Goal: Task Accomplishment & Management: Use online tool/utility

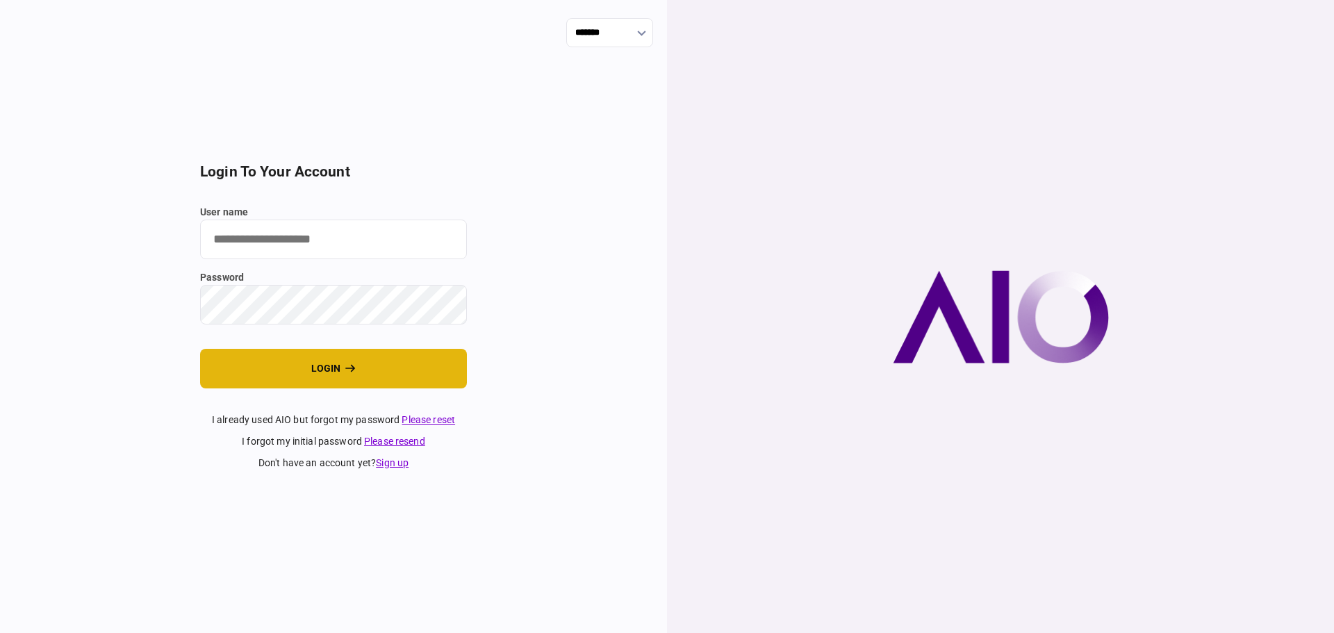
type input "****"
click at [319, 374] on button "login" at bounding box center [333, 369] width 267 height 40
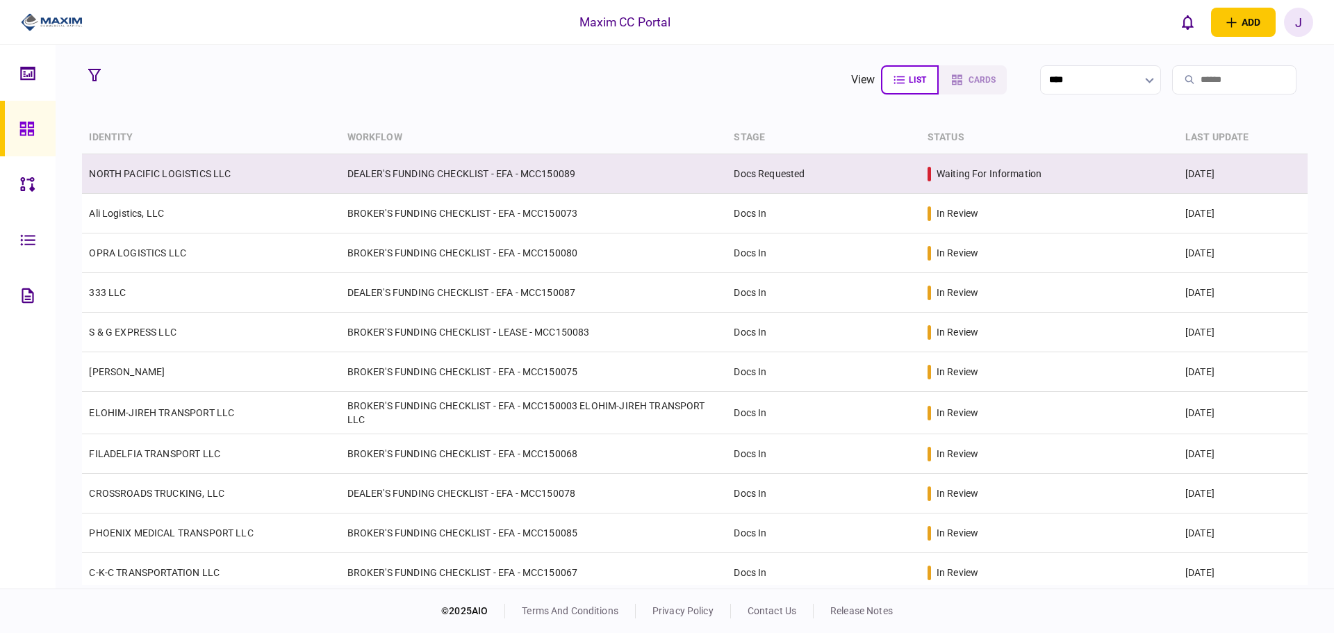
click at [182, 176] on link "NORTH PACIFIC LOGISTICS LLC" at bounding box center [160, 173] width 142 height 11
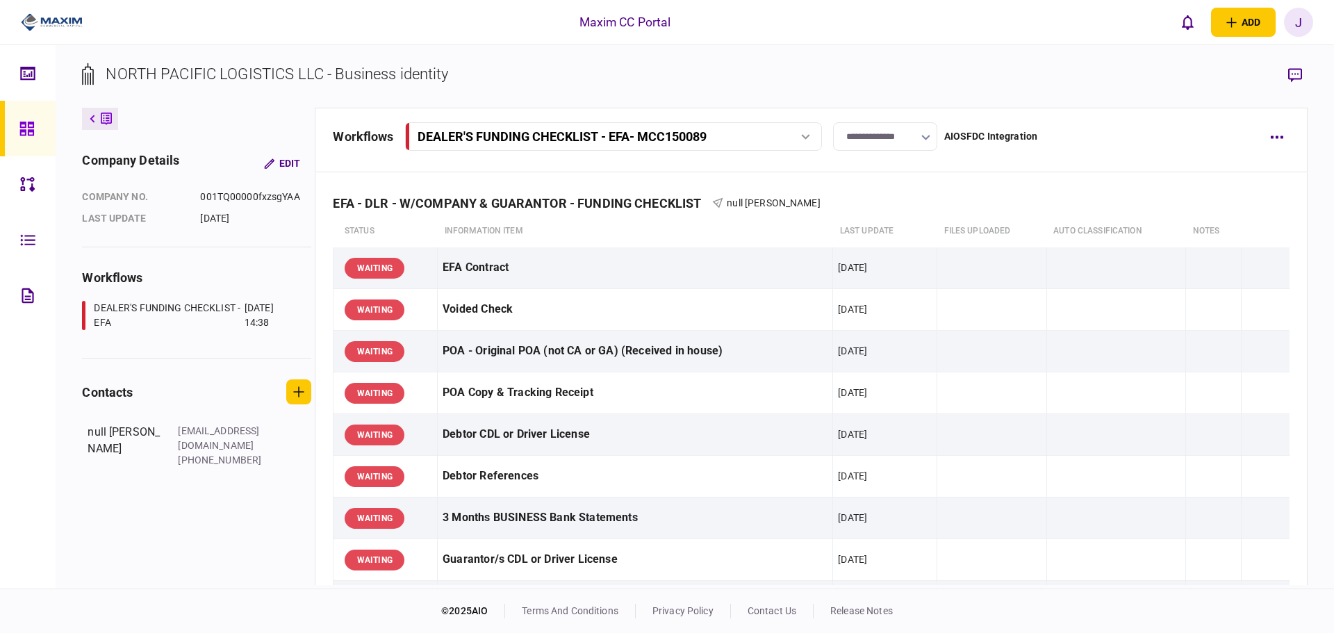
click at [915, 134] on input "**********" at bounding box center [885, 136] width 104 height 28
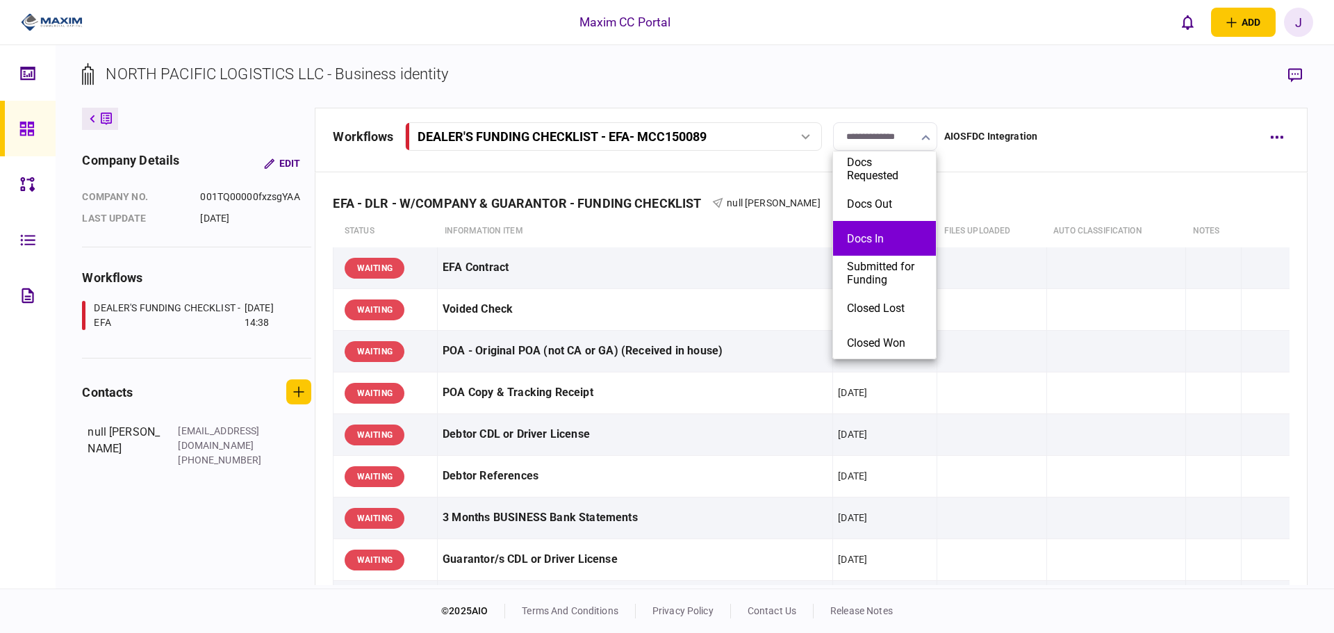
scroll to position [1, 0]
click at [875, 210] on li "Docs Out" at bounding box center [884, 202] width 103 height 35
type input "********"
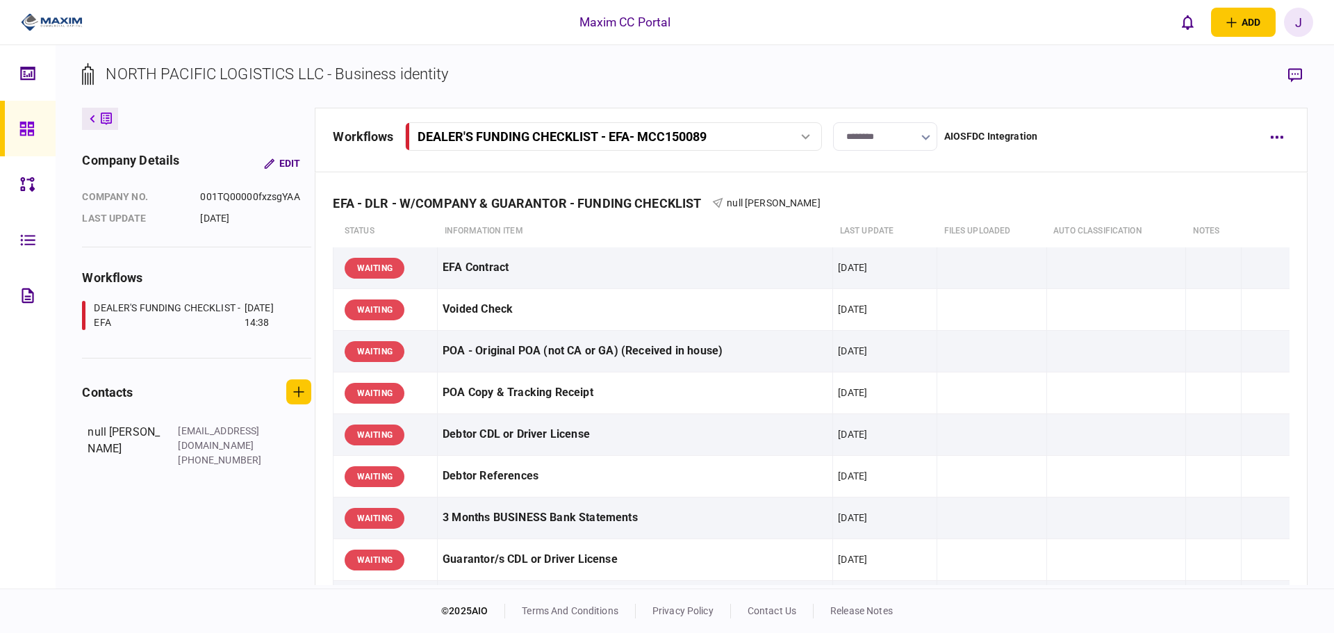
click at [714, 74] on section "NORTH PACIFIC LOGISTICS LLC - Business identity" at bounding box center [694, 85] width 1225 height 45
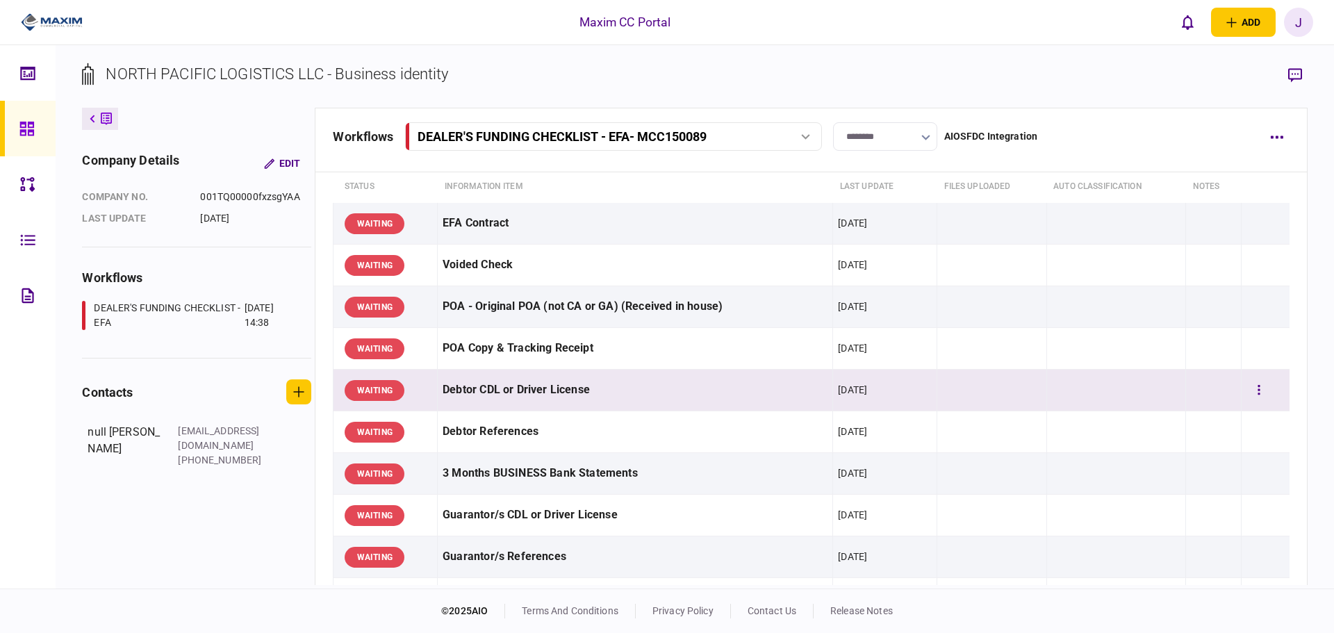
scroll to position [69, 0]
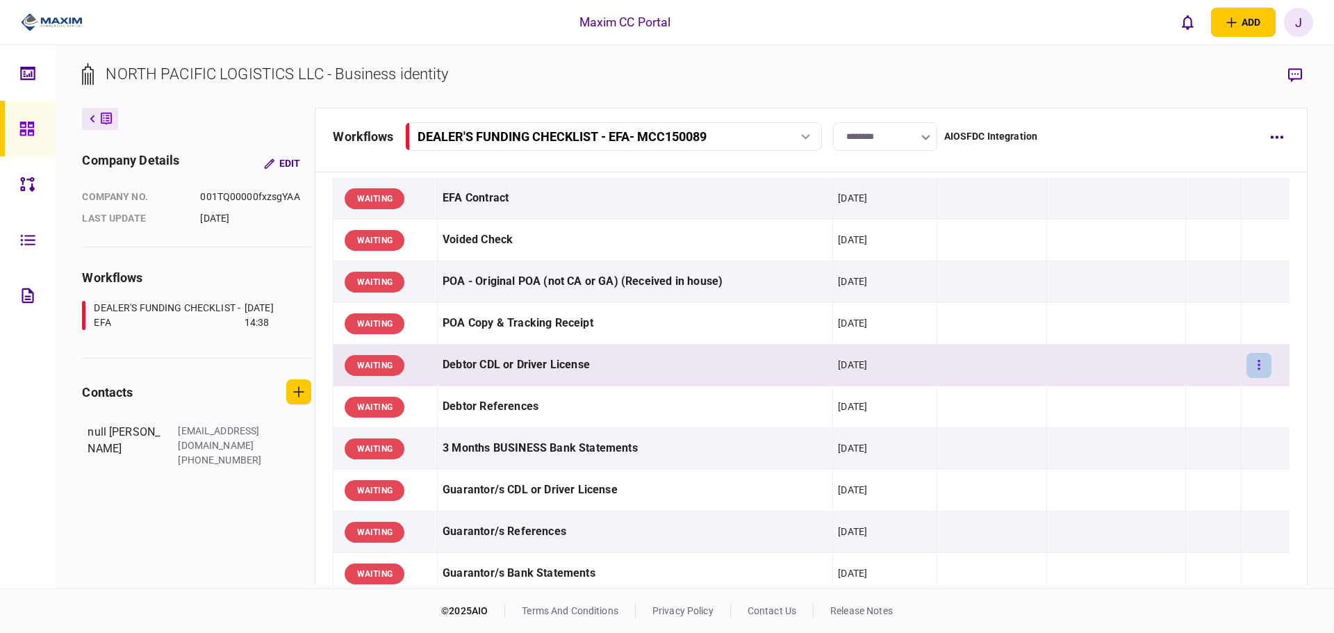
click at [1257, 363] on icon "button" at bounding box center [1258, 364] width 3 height 13
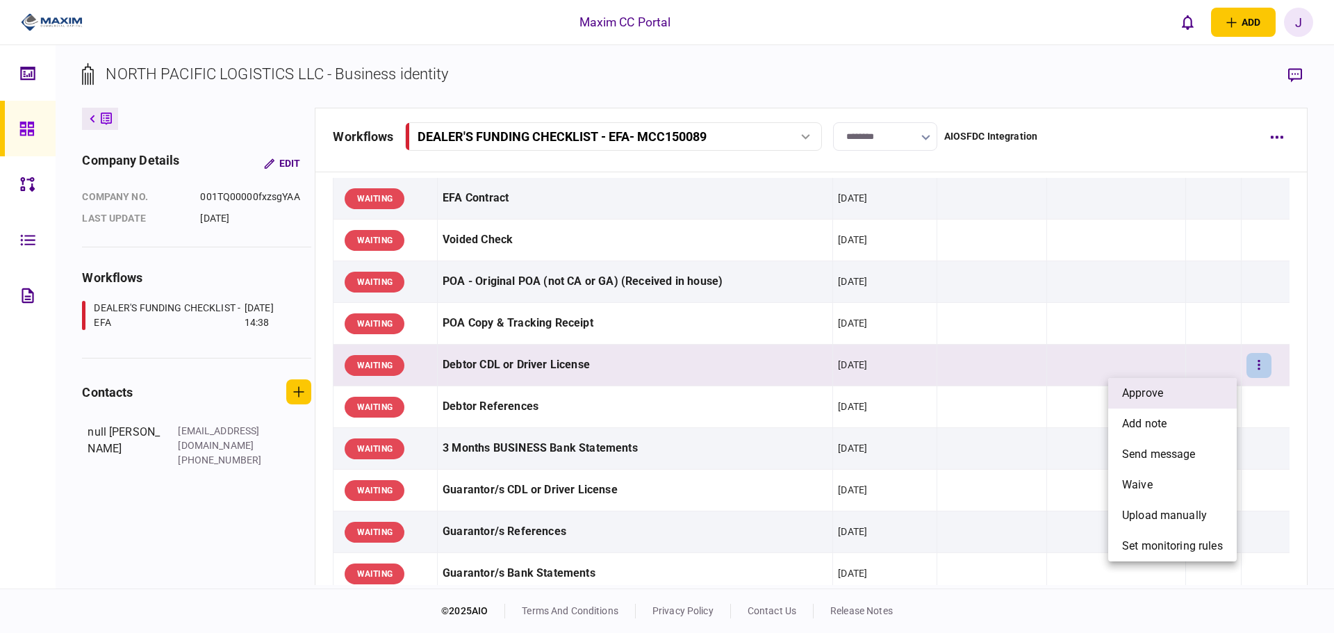
click at [1190, 385] on li "approve" at bounding box center [1172, 393] width 129 height 31
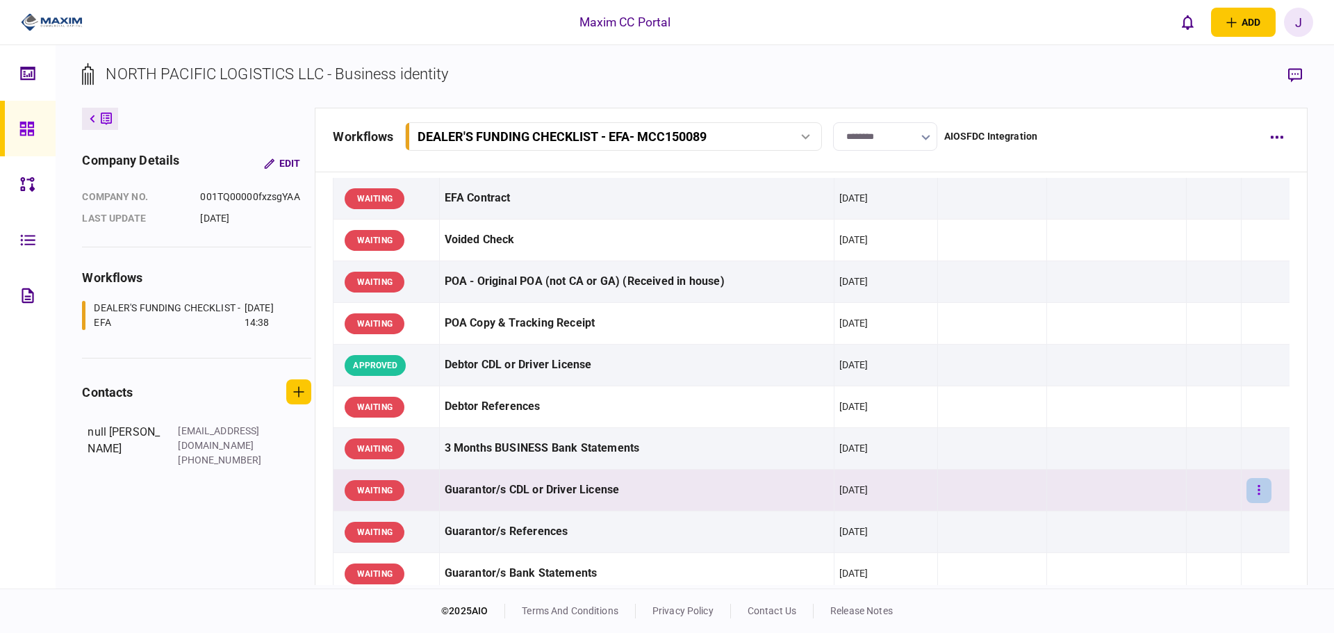
click at [1253, 486] on button "button" at bounding box center [1258, 490] width 25 height 25
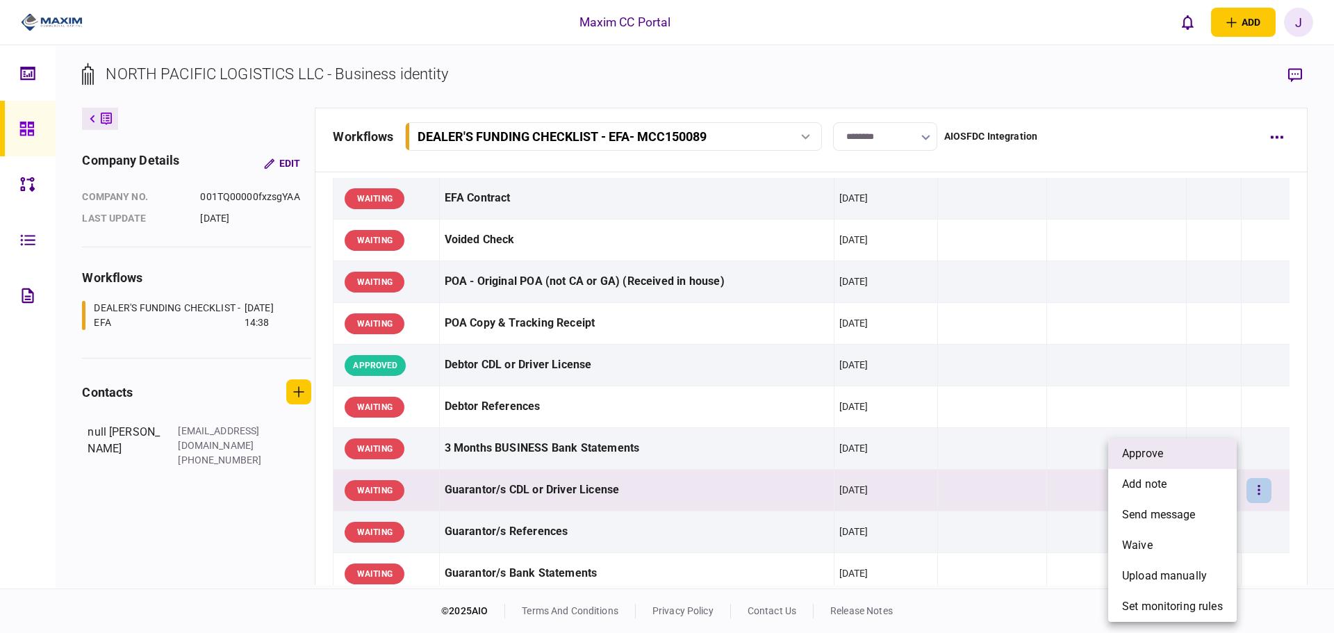
click at [1181, 455] on li "approve" at bounding box center [1172, 453] width 129 height 31
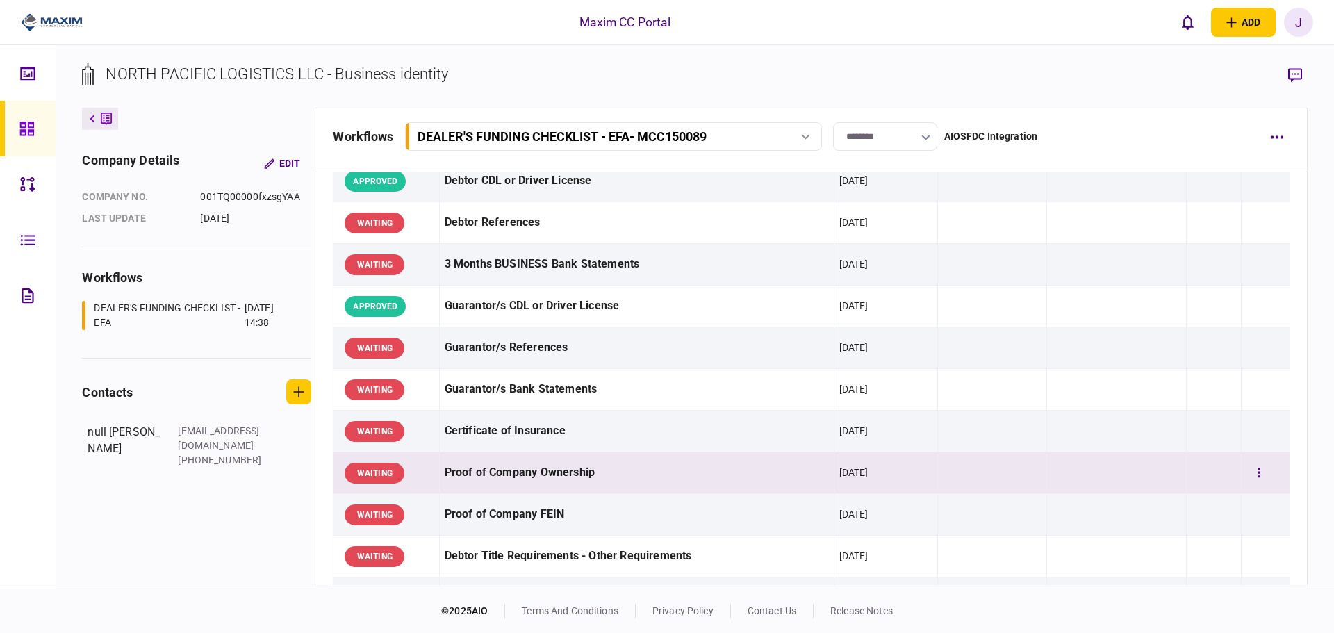
scroll to position [278, 0]
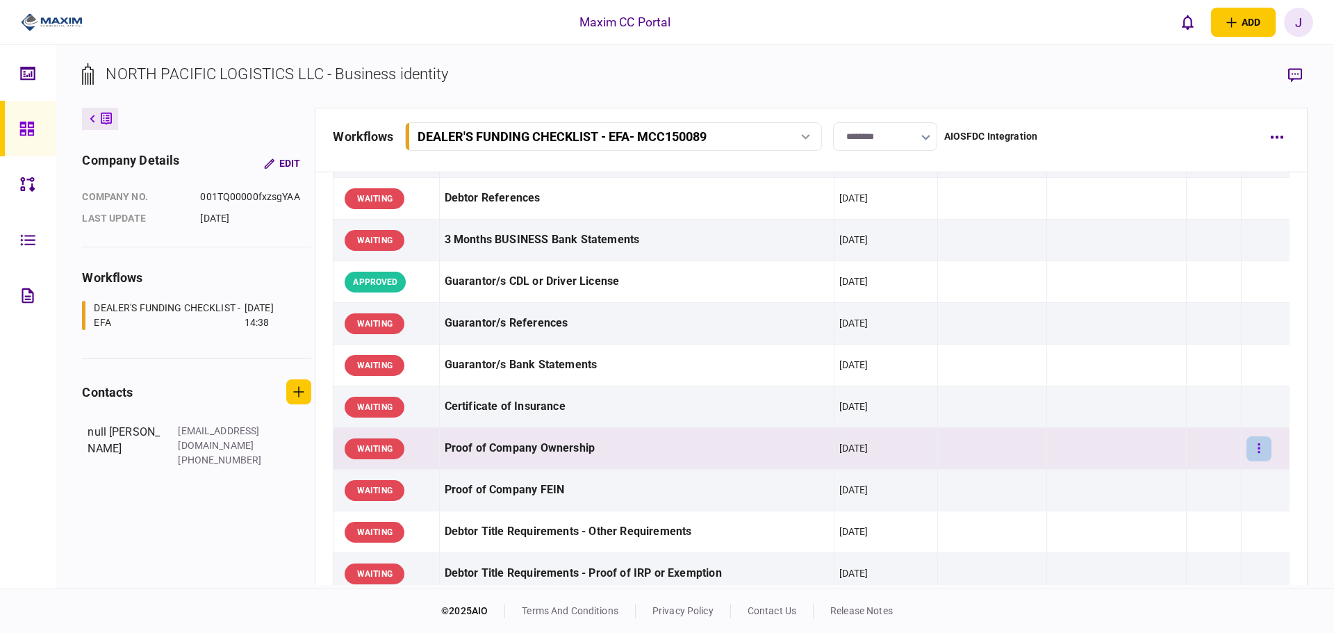
click at [1246, 453] on button "button" at bounding box center [1258, 448] width 25 height 25
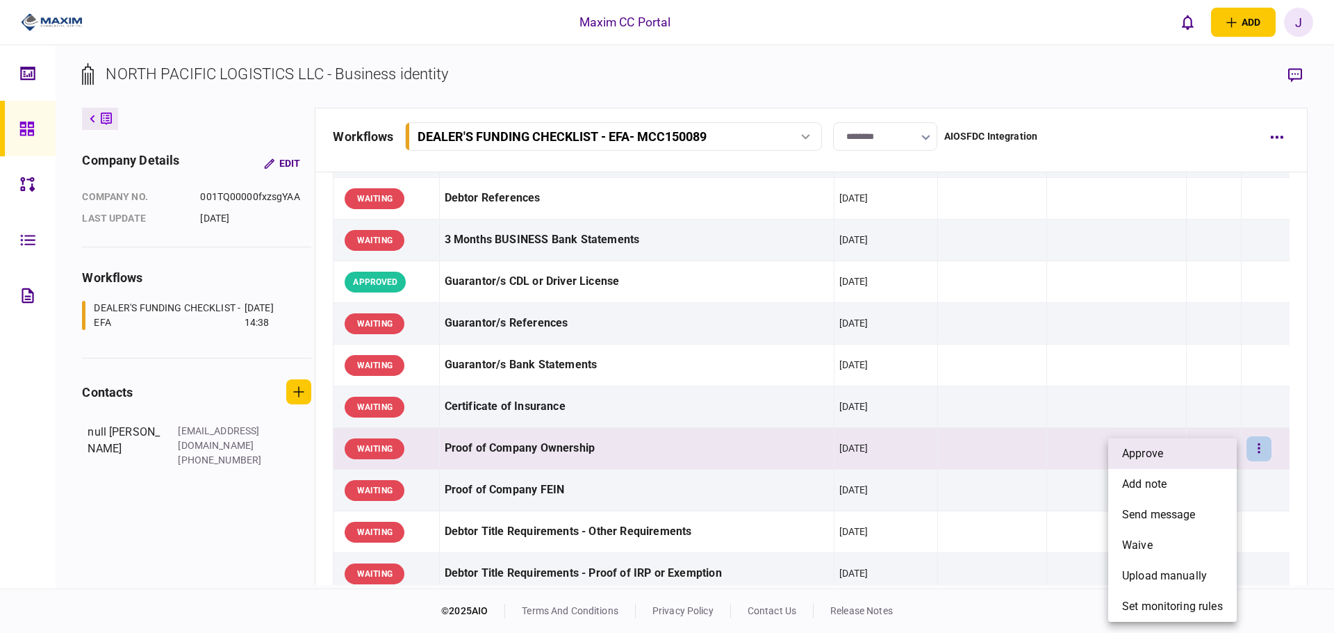
click at [1201, 457] on li "approve" at bounding box center [1172, 453] width 129 height 31
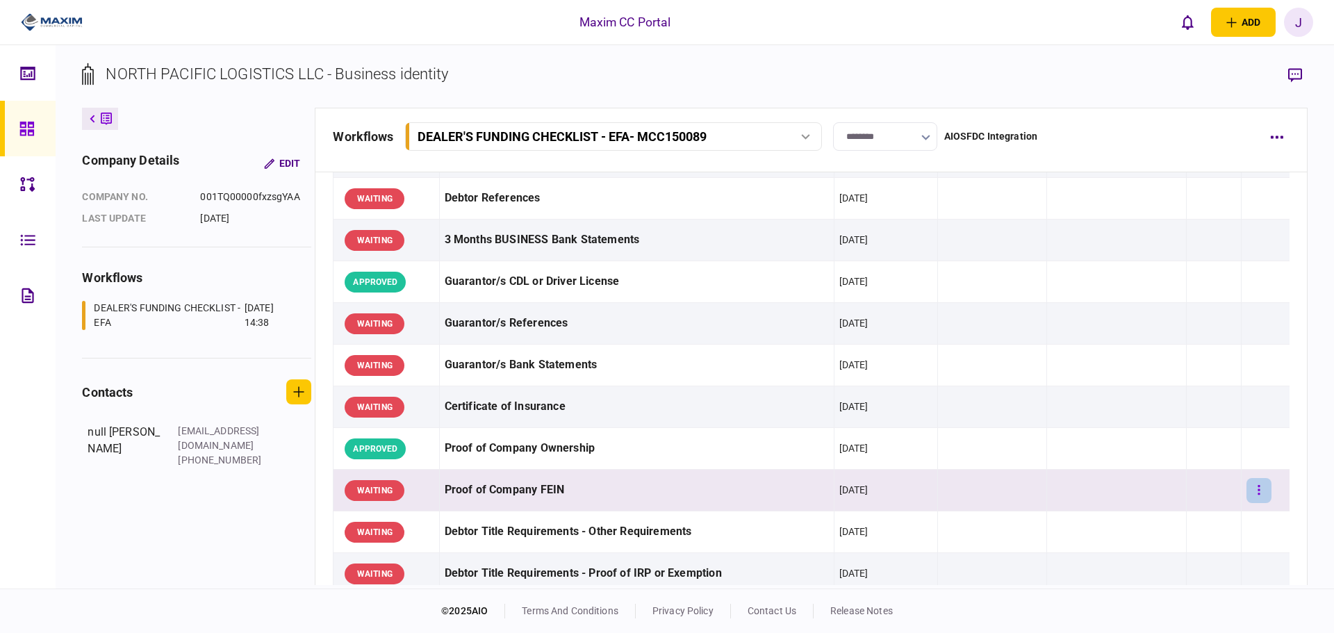
click at [1257, 495] on button "button" at bounding box center [1258, 490] width 25 height 25
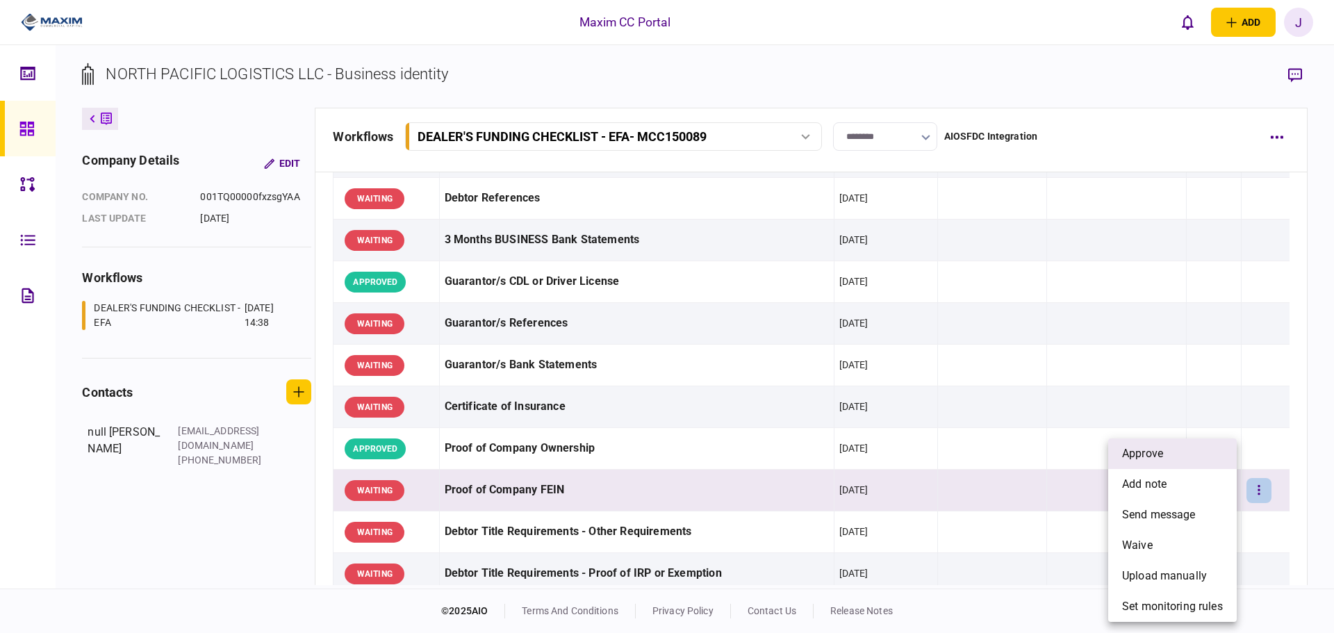
click at [1159, 448] on span "approve" at bounding box center [1142, 453] width 41 height 17
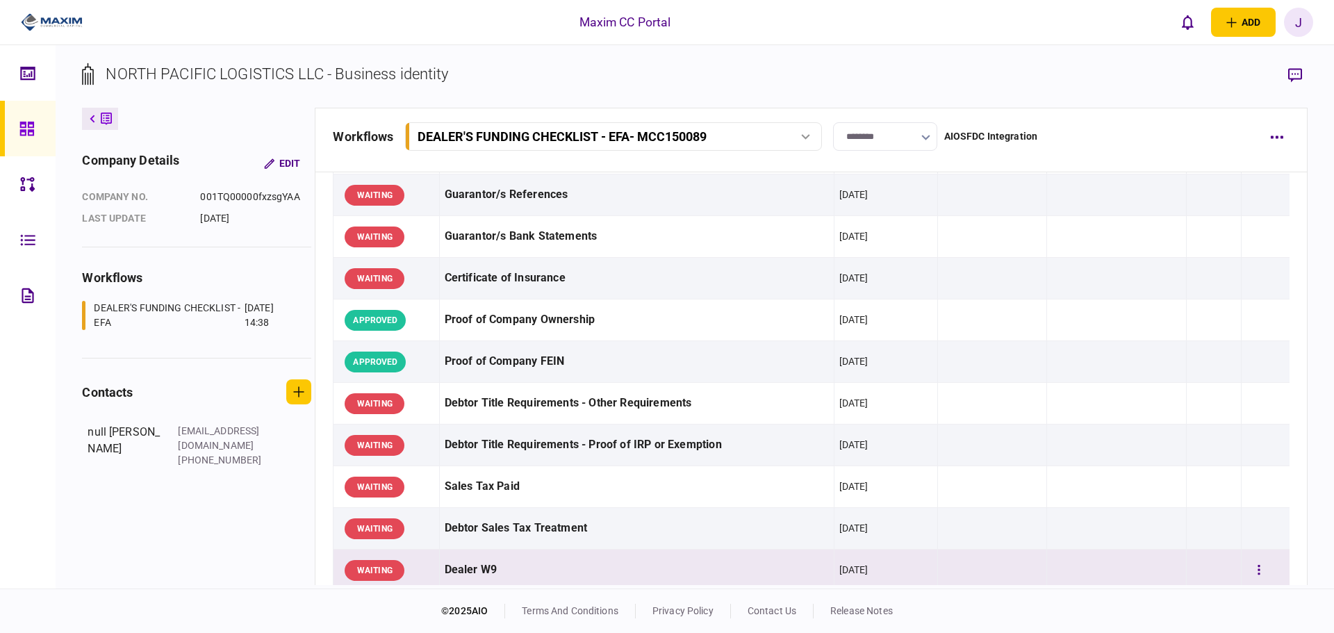
scroll to position [417, 0]
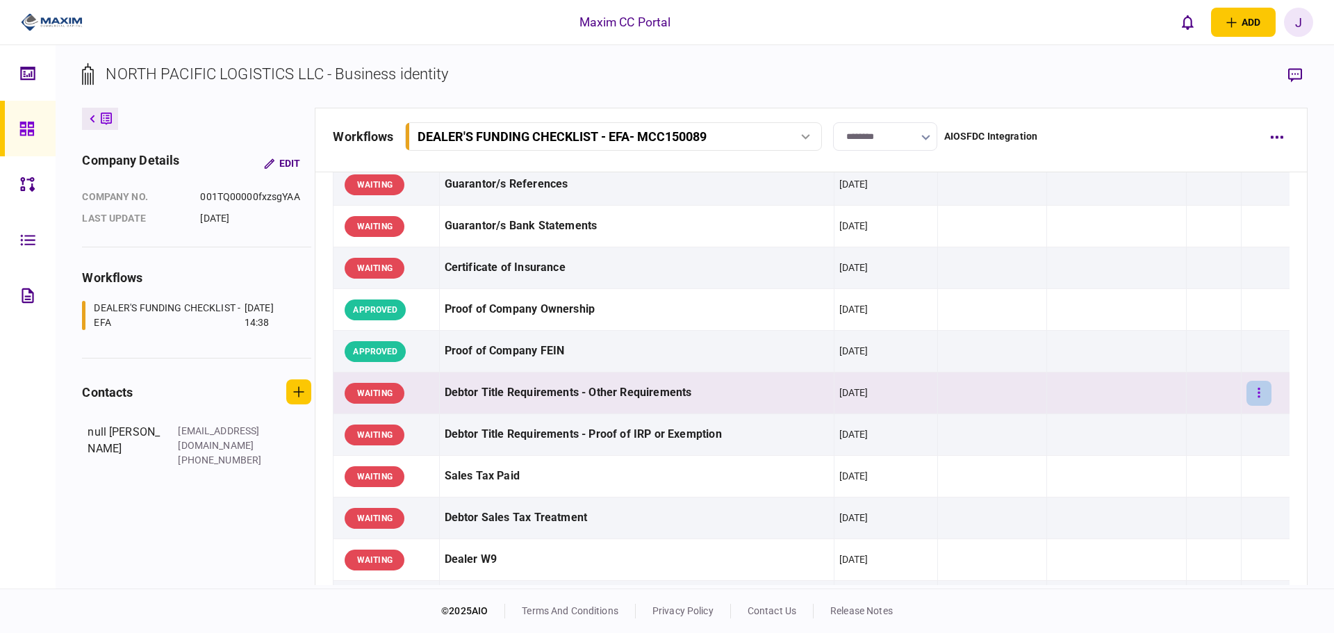
click at [1262, 385] on button "button" at bounding box center [1258, 393] width 25 height 25
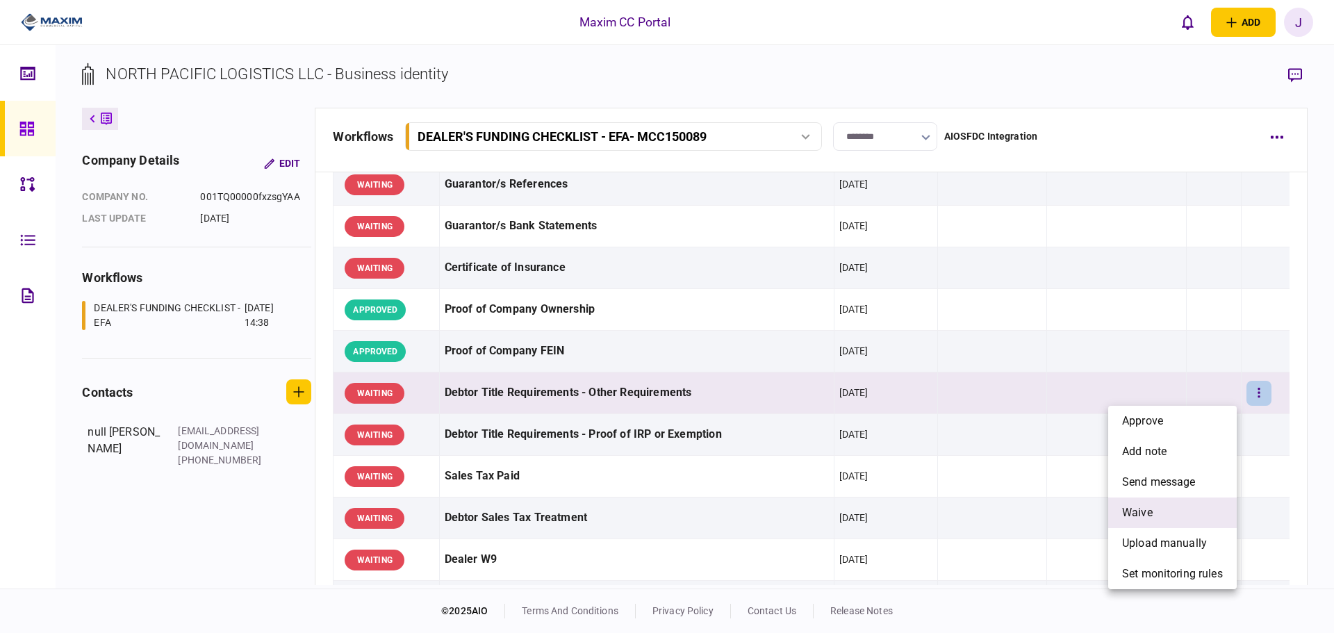
click at [1159, 518] on li "waive" at bounding box center [1172, 512] width 129 height 31
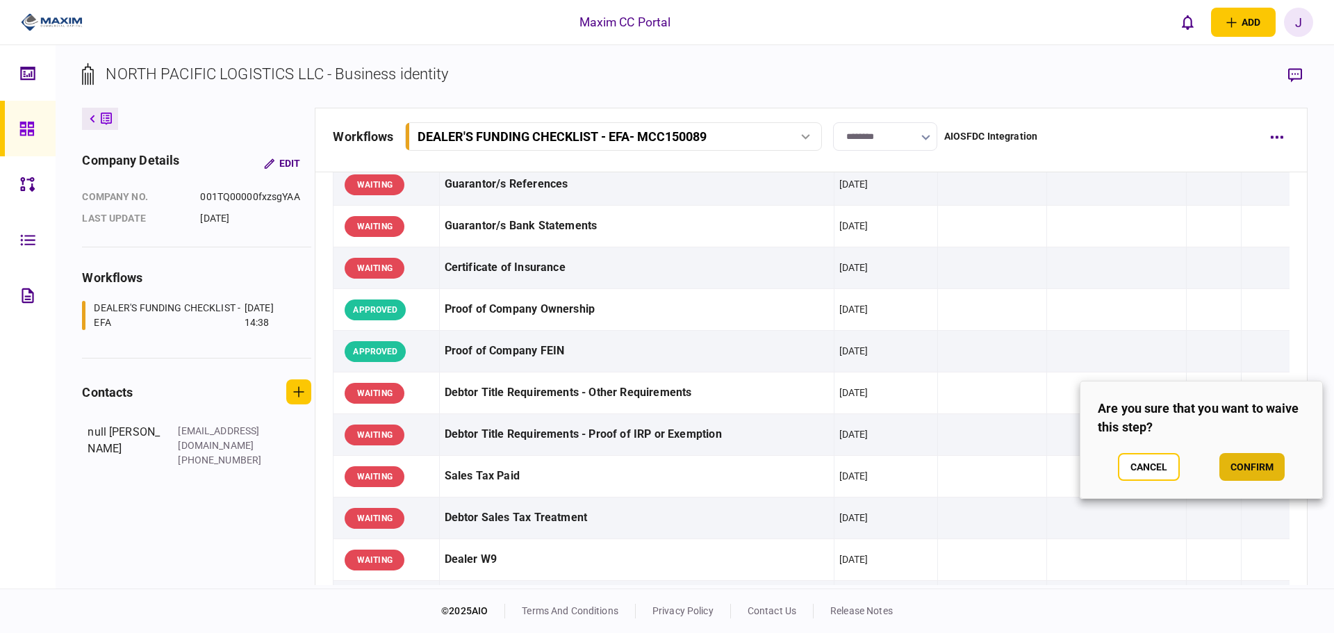
click at [1255, 464] on button "confirm" at bounding box center [1251, 467] width 65 height 28
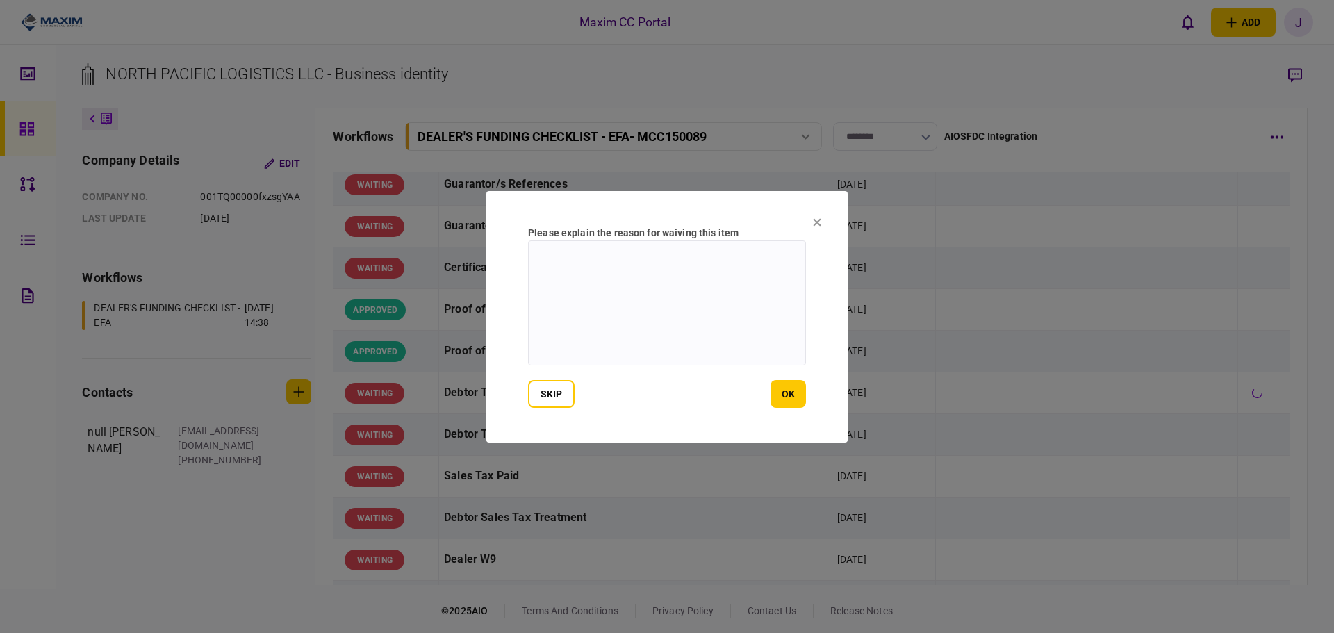
click at [593, 288] on textarea at bounding box center [667, 302] width 278 height 125
type textarea "***"
click at [779, 402] on button "ok" at bounding box center [787, 394] width 35 height 28
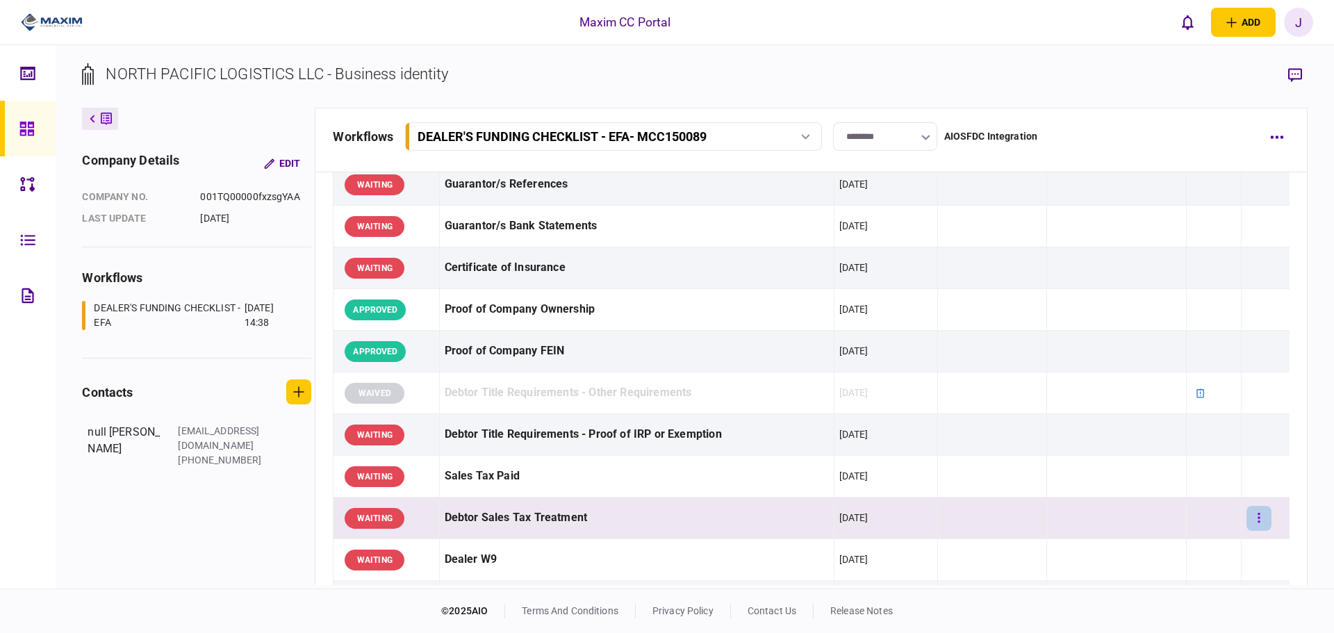
click at [1257, 515] on icon "button" at bounding box center [1258, 517] width 3 height 13
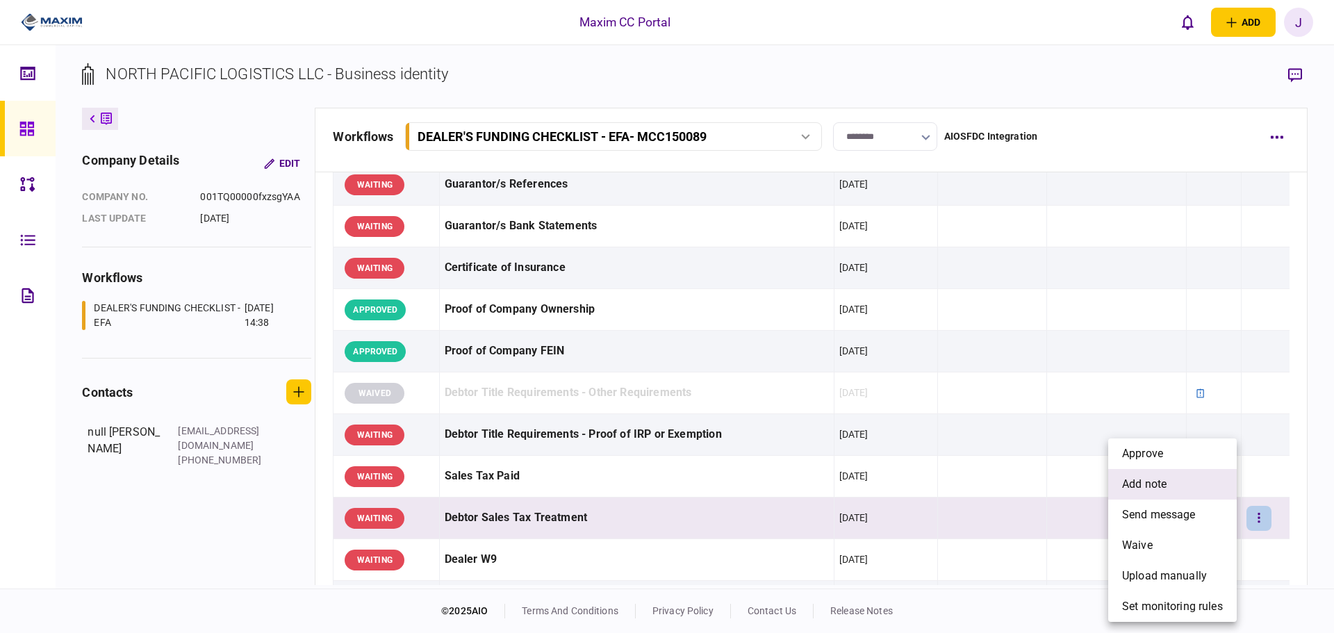
click at [1163, 485] on span "add note" at bounding box center [1144, 484] width 44 height 17
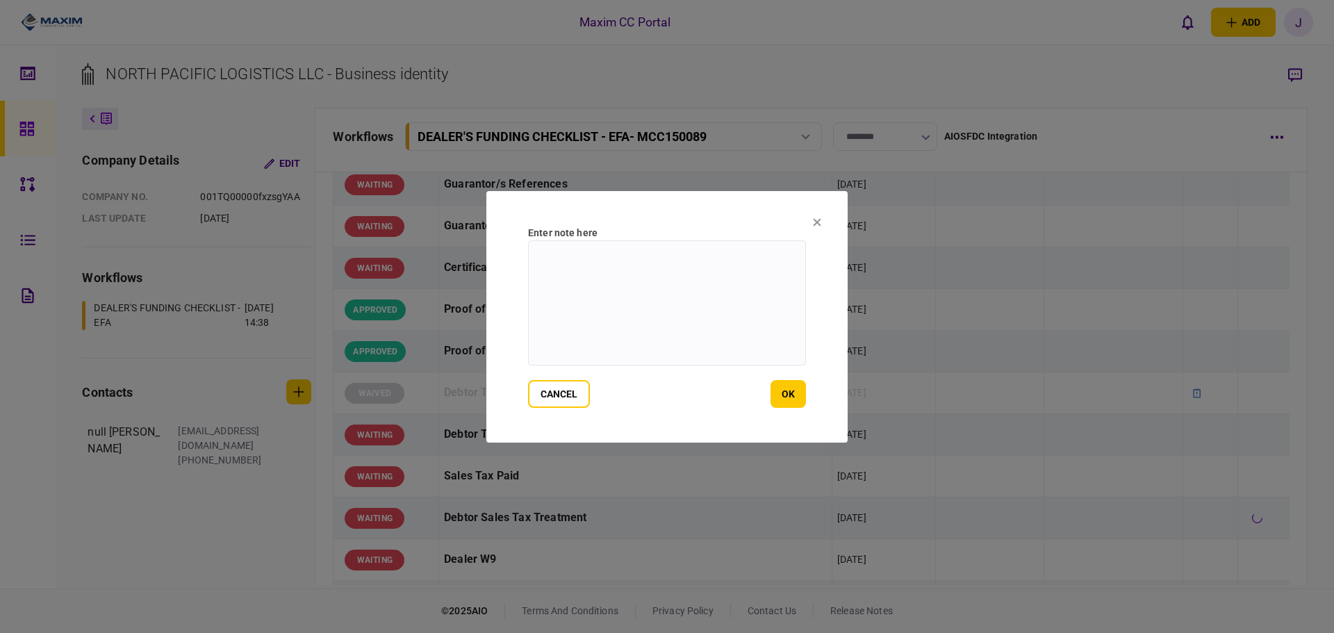
click at [693, 336] on textarea at bounding box center [667, 302] width 278 height 125
type textarea "*"
type textarea "**********"
click at [786, 399] on button "ok" at bounding box center [787, 394] width 35 height 28
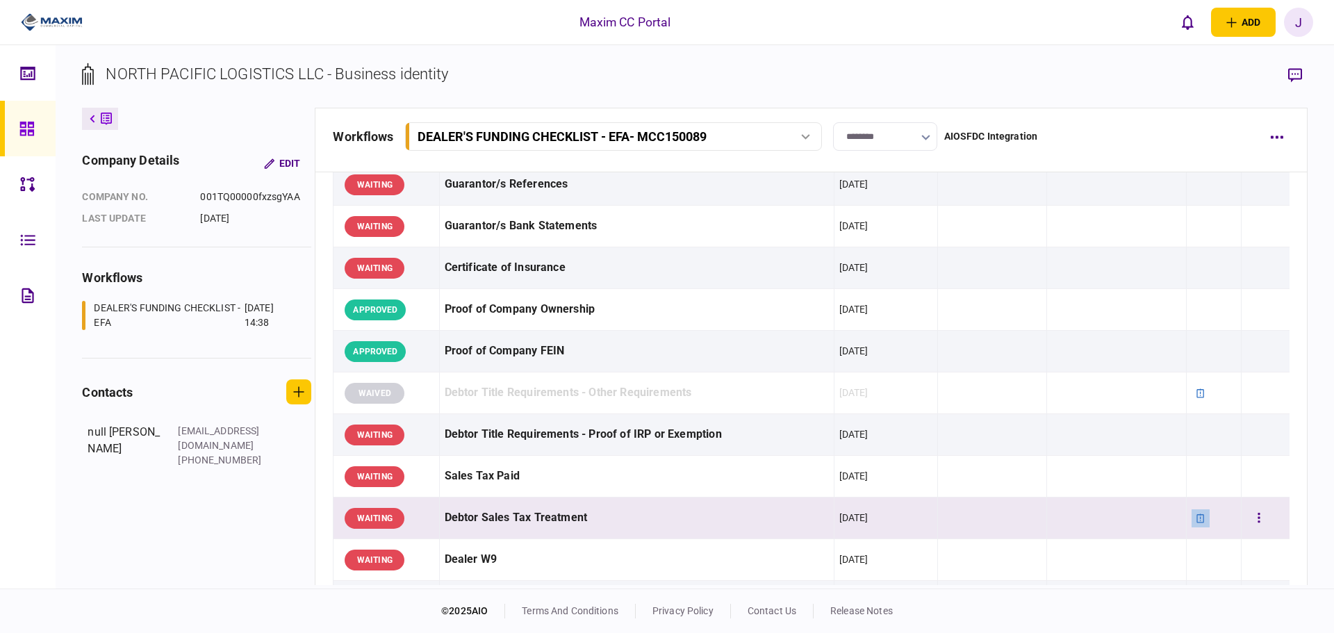
click at [1196, 518] on icon at bounding box center [1201, 518] width 10 height 10
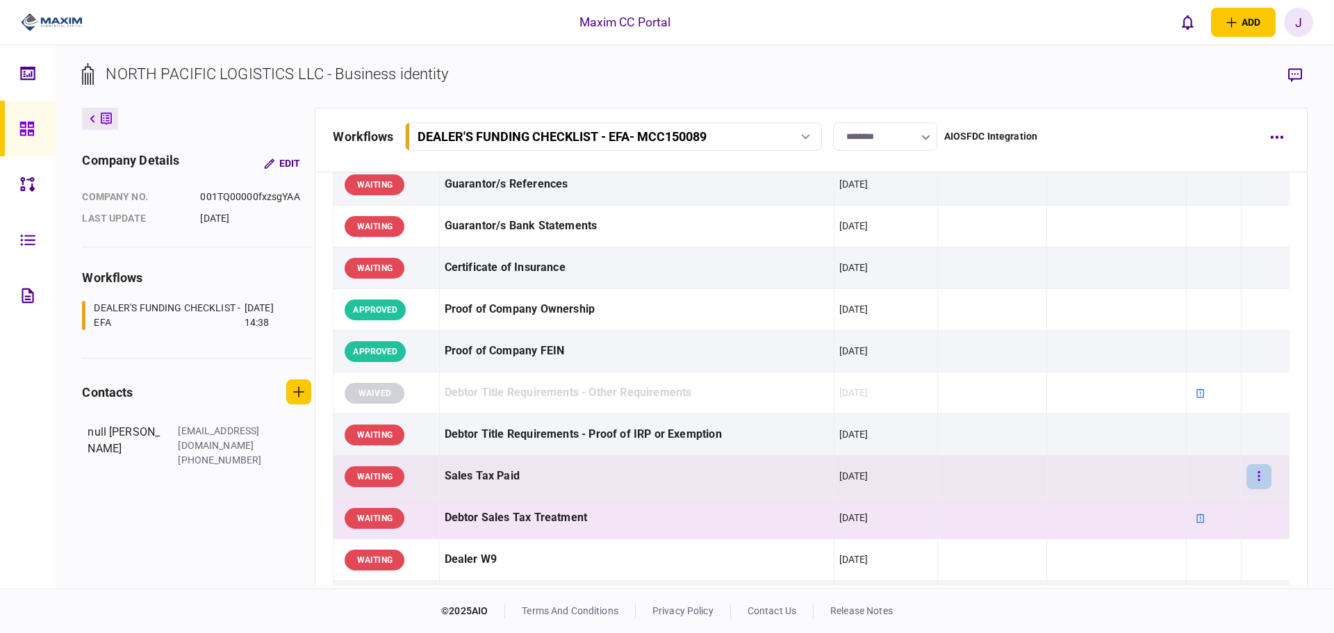
click at [1255, 477] on button "button" at bounding box center [1258, 476] width 25 height 25
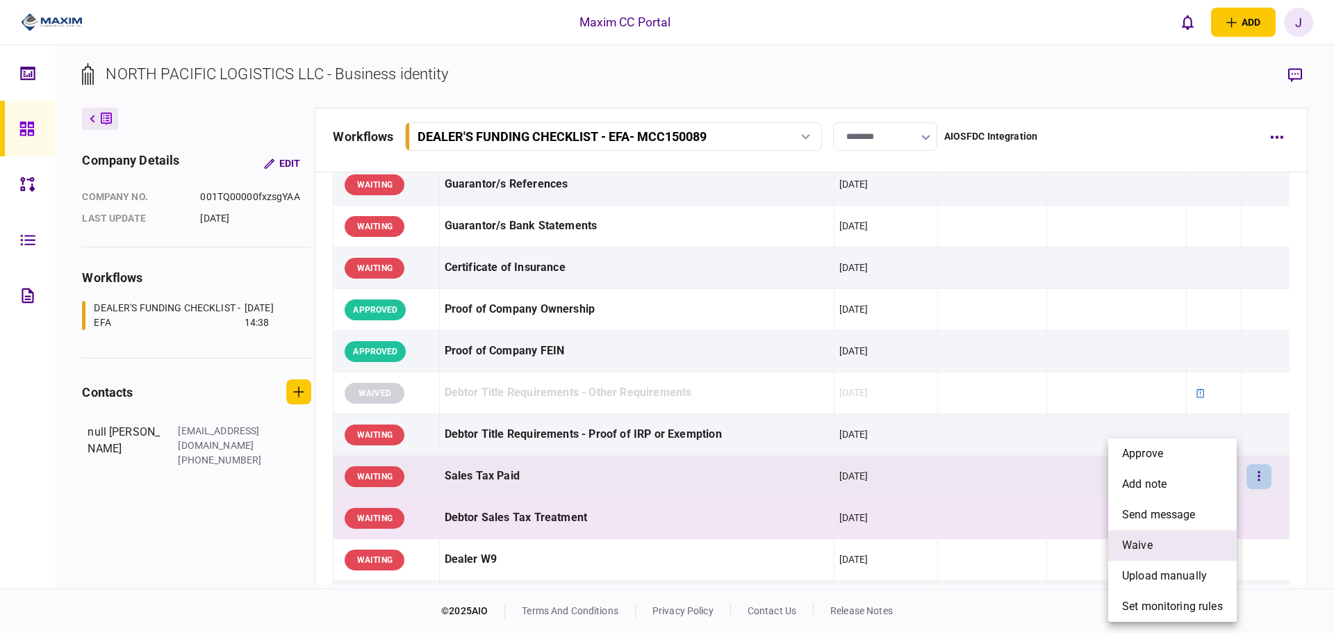
click at [1164, 537] on li "waive" at bounding box center [1172, 545] width 129 height 31
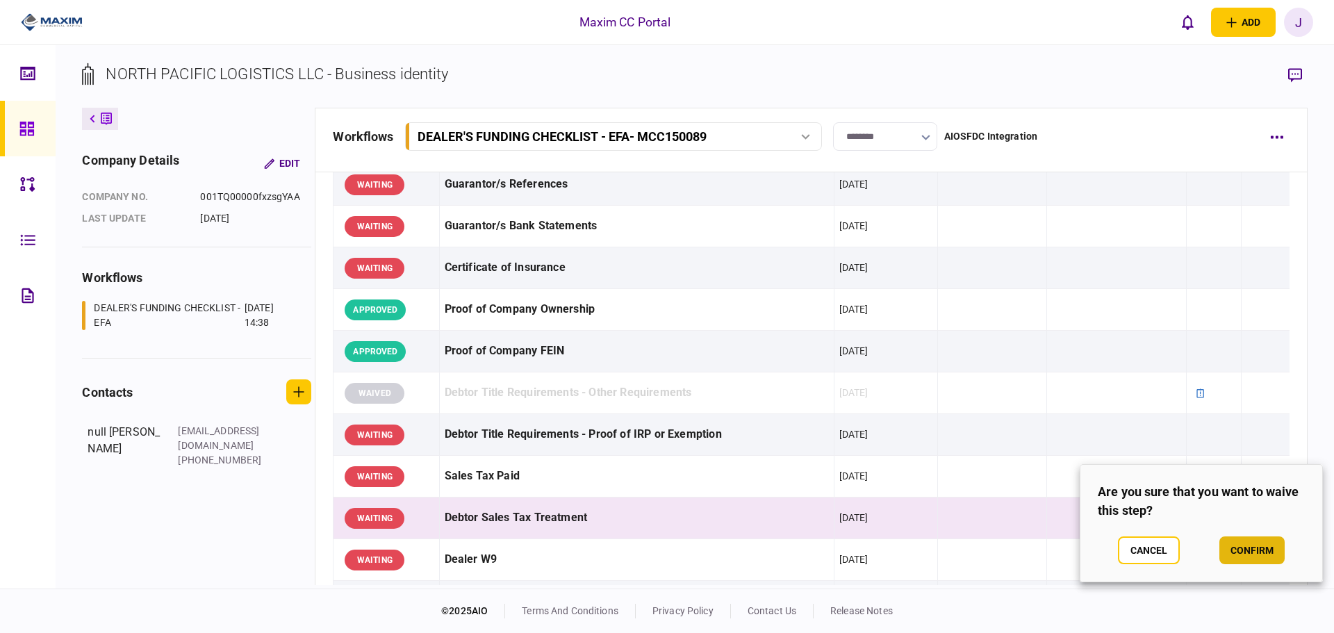
click at [1253, 548] on button "confirm" at bounding box center [1251, 550] width 65 height 28
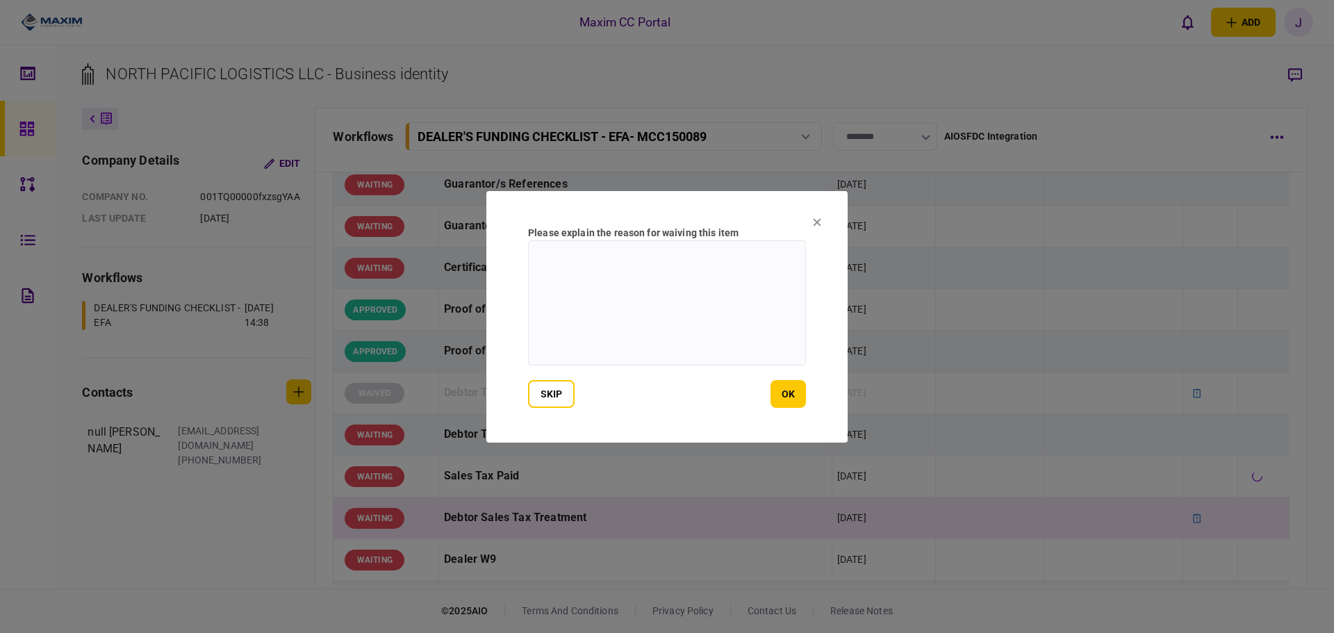
click at [628, 318] on textarea at bounding box center [667, 302] width 278 height 125
type textarea "*"
type textarea "**********"
click at [799, 399] on button "ok" at bounding box center [787, 394] width 35 height 28
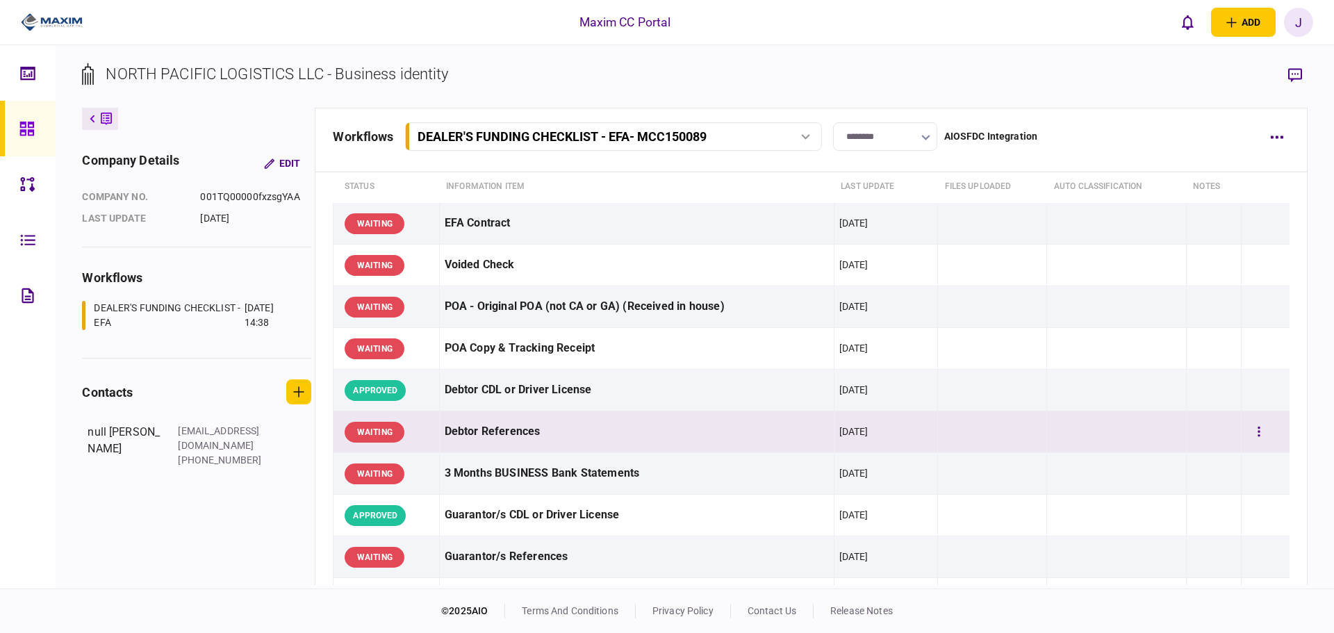
scroll to position [69, 0]
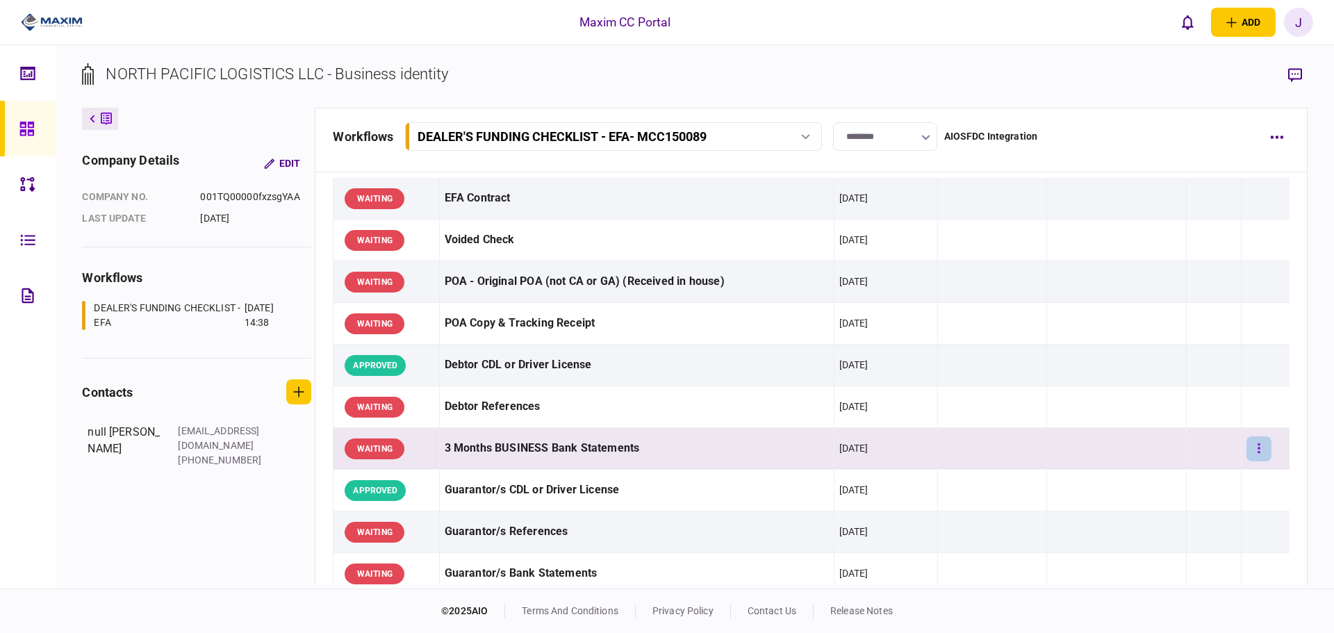
click at [1246, 445] on button "button" at bounding box center [1258, 448] width 25 height 25
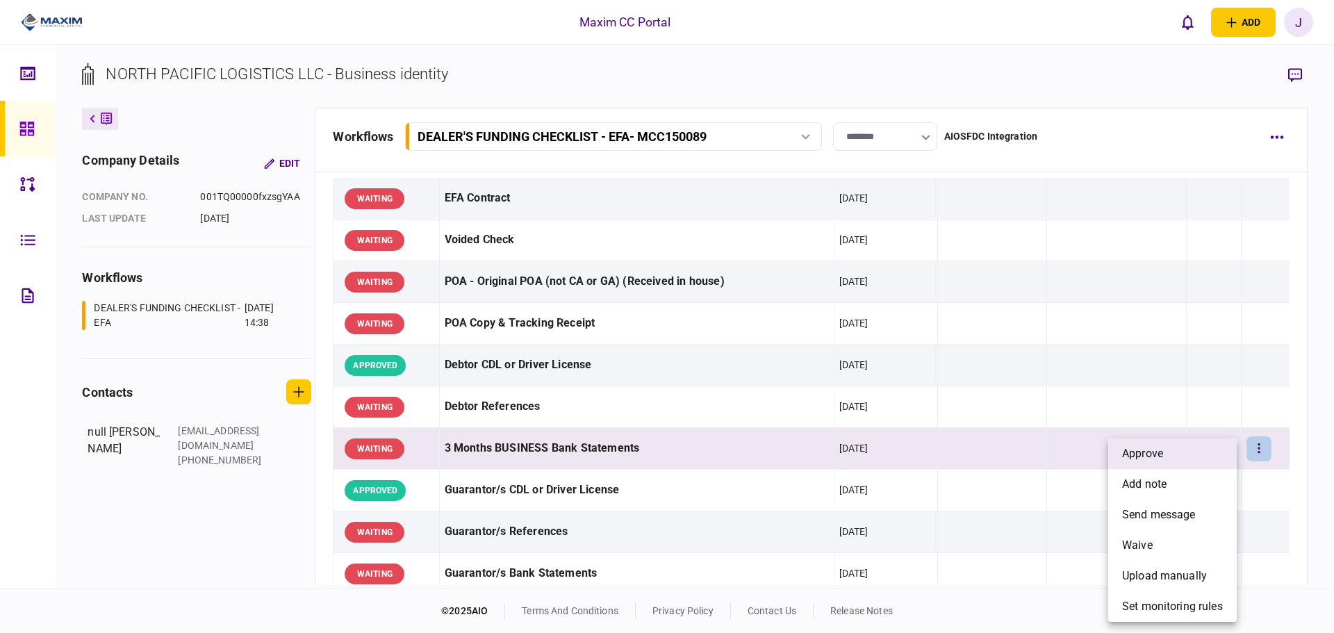
click at [1206, 452] on li "approve" at bounding box center [1172, 453] width 129 height 31
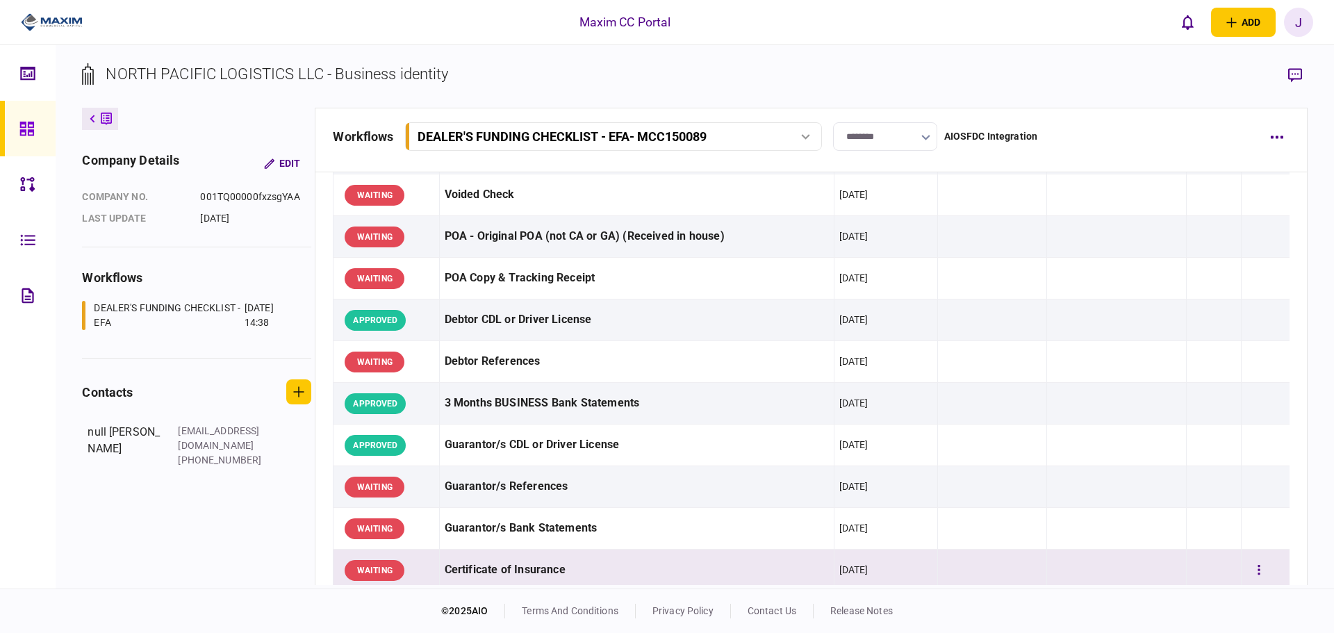
scroll to position [139, 0]
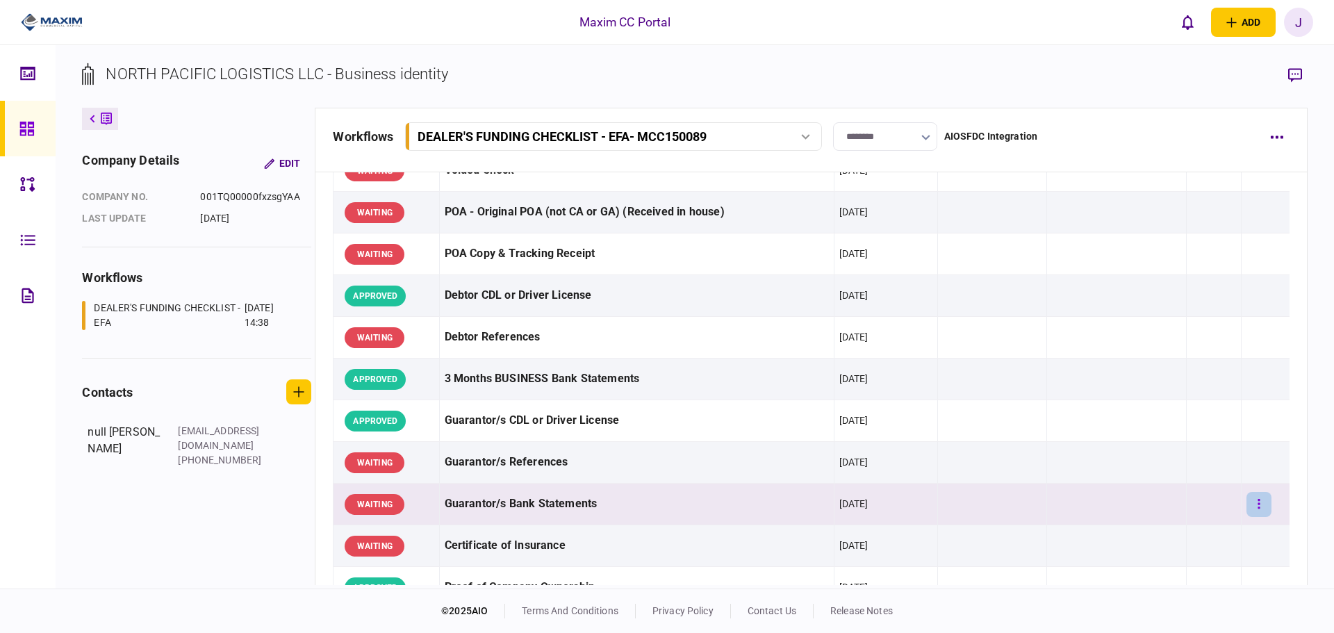
click at [1246, 504] on button "button" at bounding box center [1258, 504] width 25 height 25
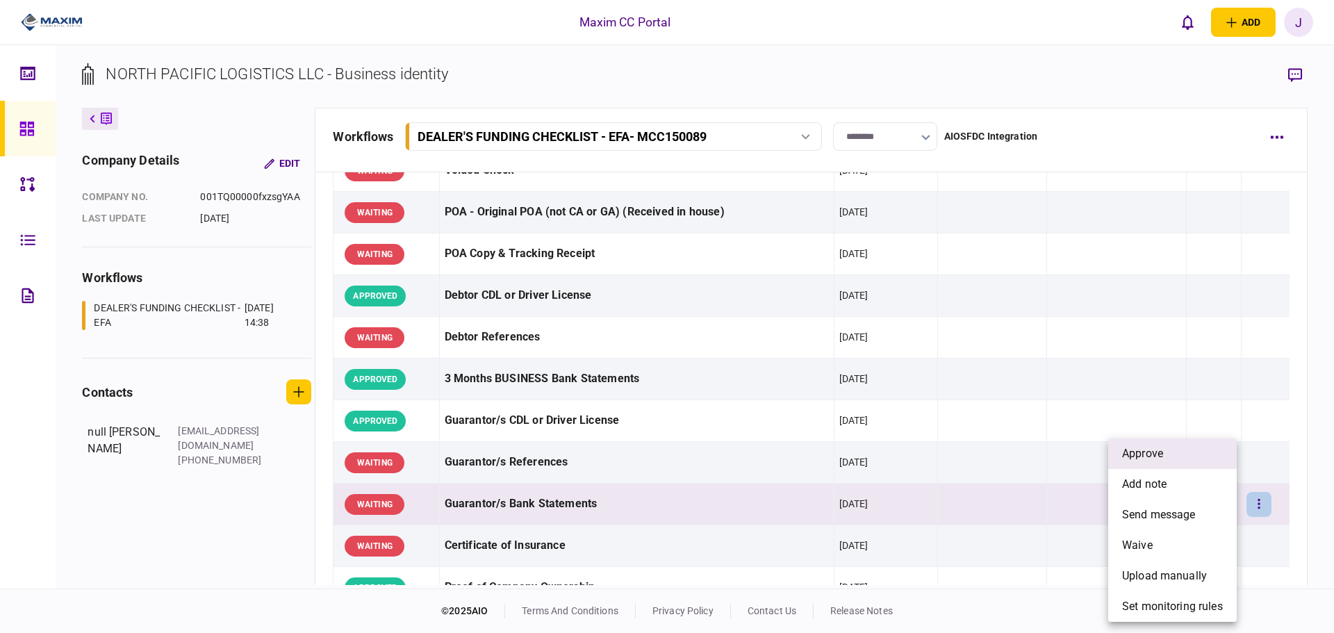
click at [1183, 454] on li "approve" at bounding box center [1172, 453] width 129 height 31
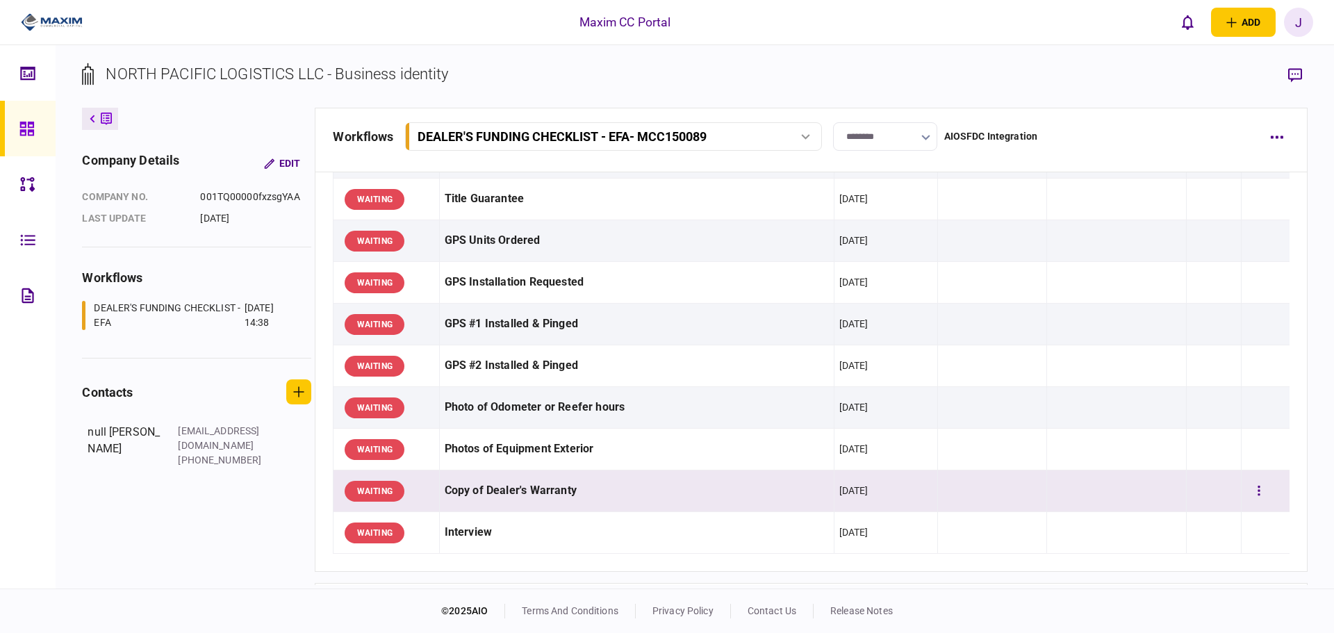
scroll to position [1112, 0]
click at [1248, 494] on button "button" at bounding box center [1258, 490] width 25 height 25
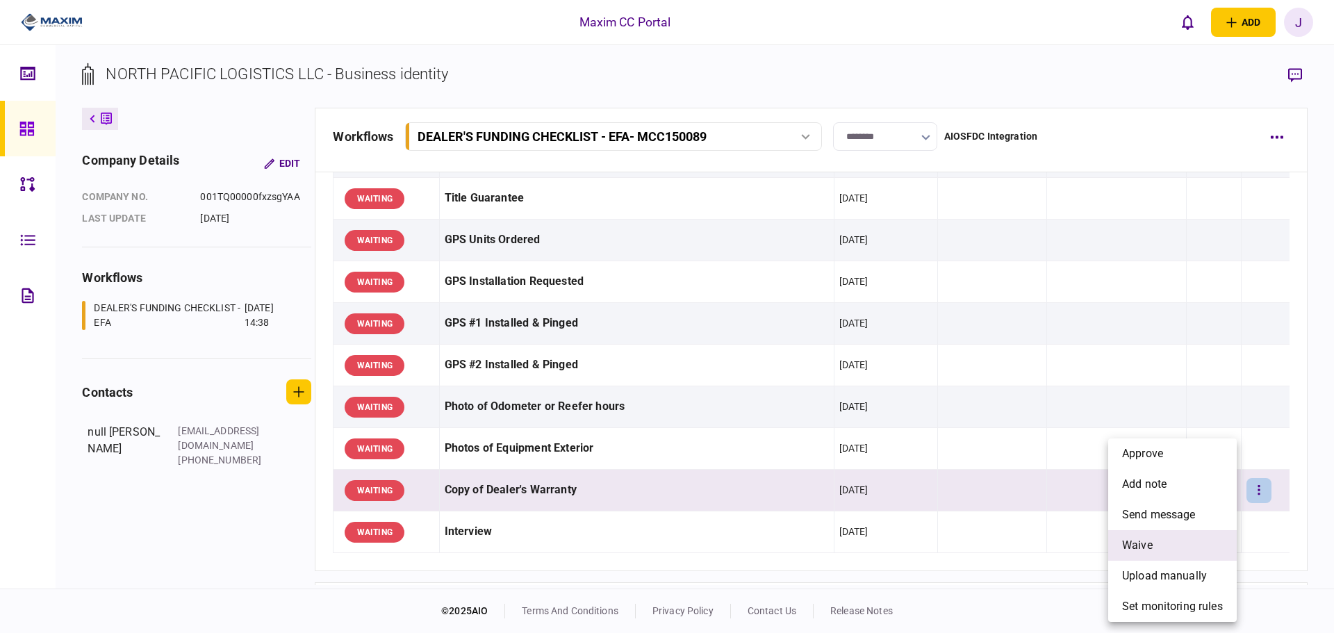
click at [1179, 544] on li "waive" at bounding box center [1172, 545] width 129 height 31
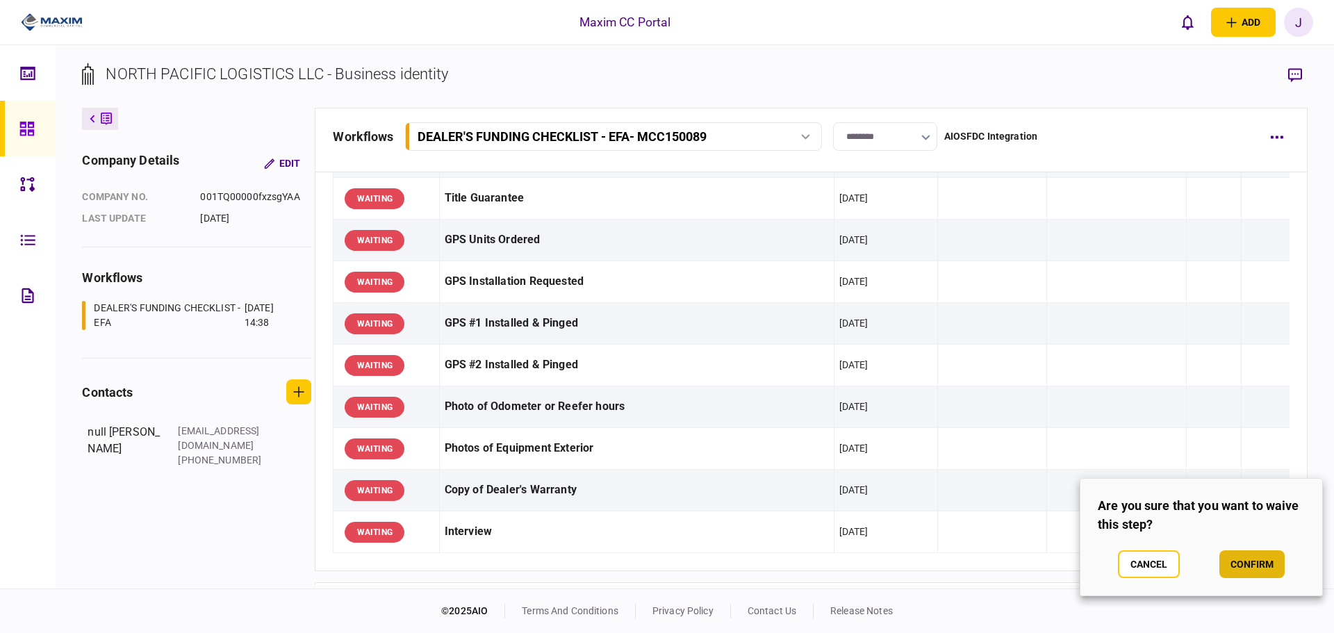
click at [1248, 571] on button "confirm" at bounding box center [1251, 564] width 65 height 28
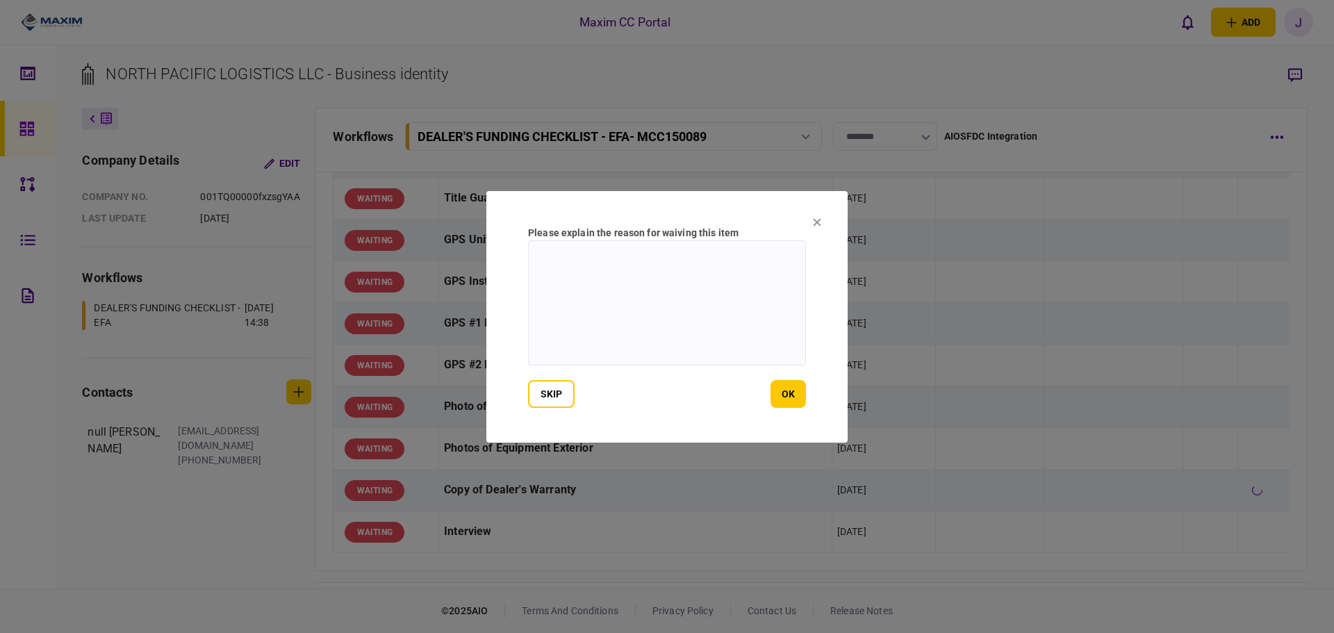
click at [564, 335] on textarea at bounding box center [667, 302] width 278 height 125
type textarea "***"
click at [809, 401] on section "Please explain the reason for waiving this item *** skip ok" at bounding box center [666, 316] width 361 height 251
drag, startPoint x: 811, startPoint y: 397, endPoint x: 802, endPoint y: 397, distance: 9.7
click at [802, 397] on section "Please explain the reason for waiving this item *** skip ok" at bounding box center [666, 316] width 361 height 251
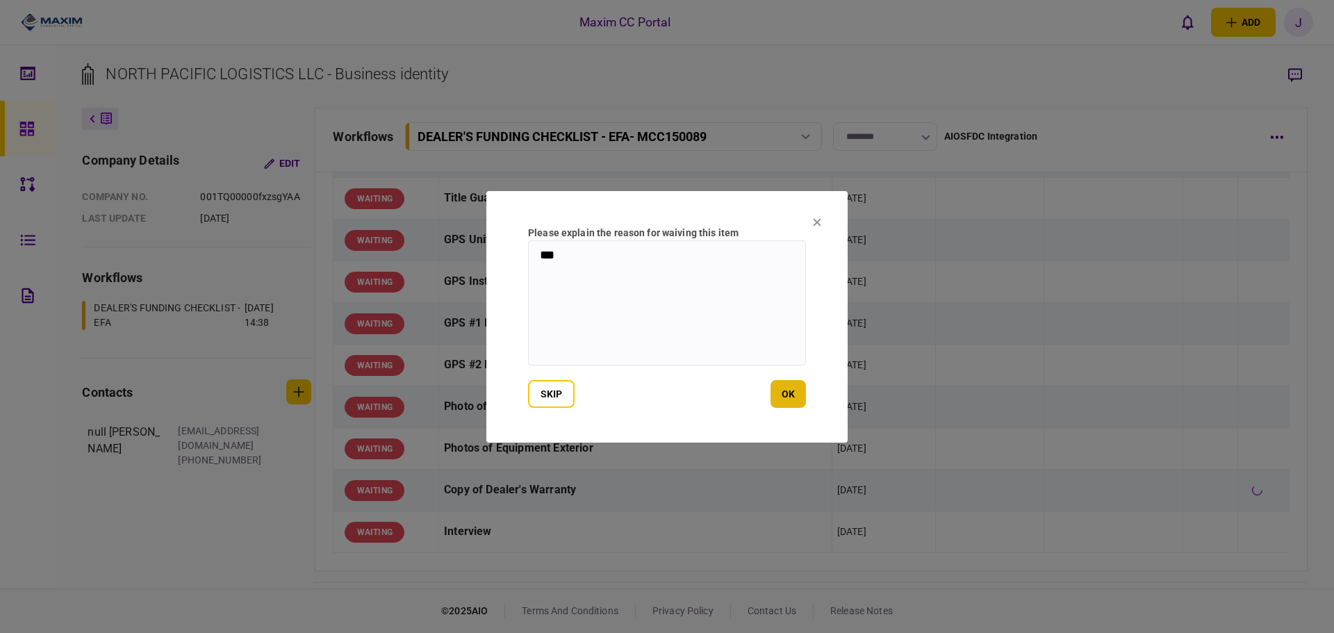
click at [802, 397] on button "ok" at bounding box center [787, 394] width 35 height 28
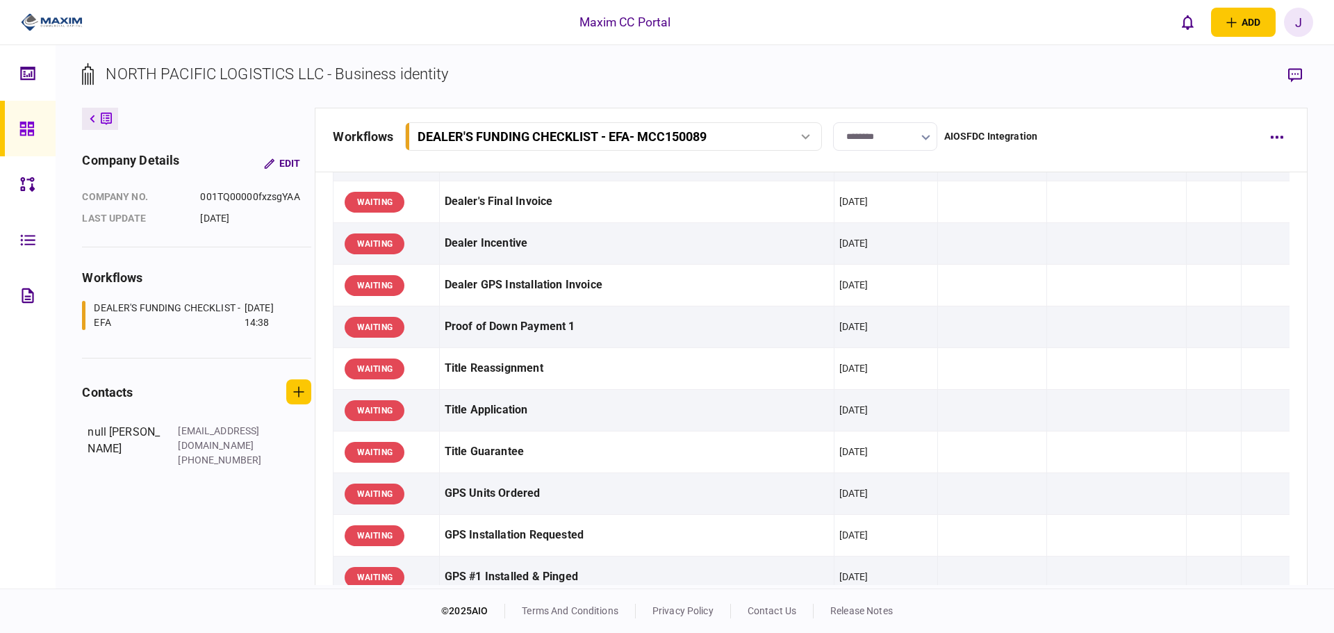
scroll to position [834, 0]
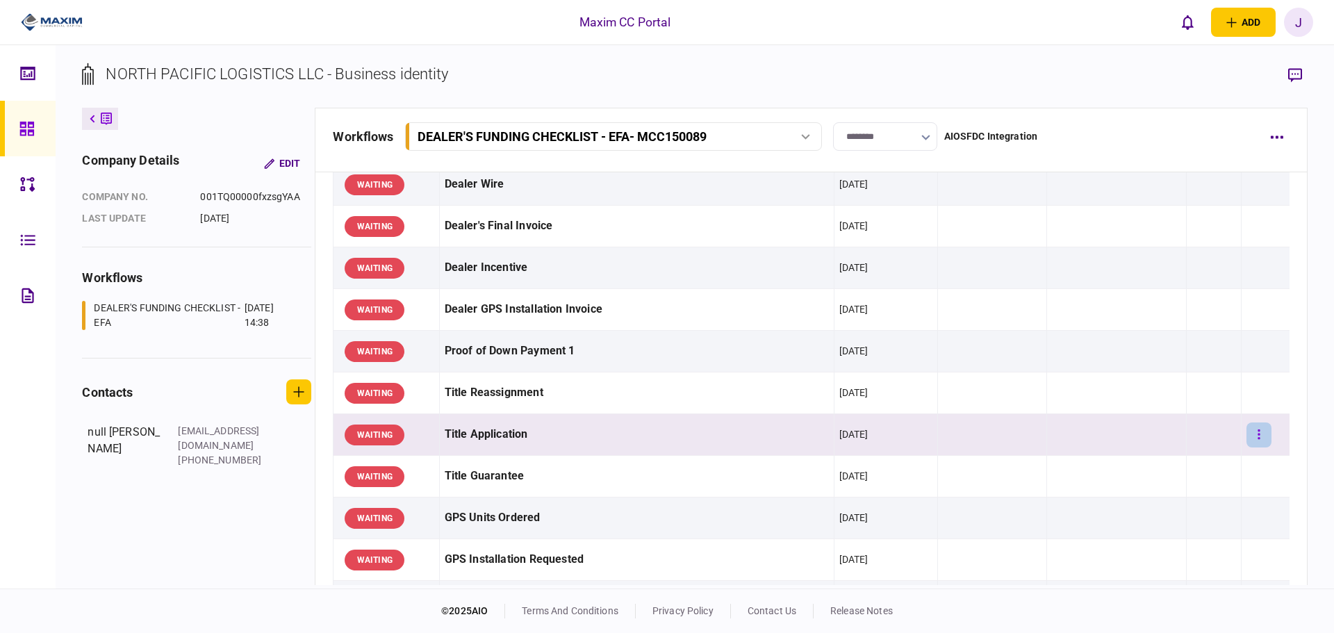
click at [1256, 431] on button "button" at bounding box center [1258, 434] width 25 height 25
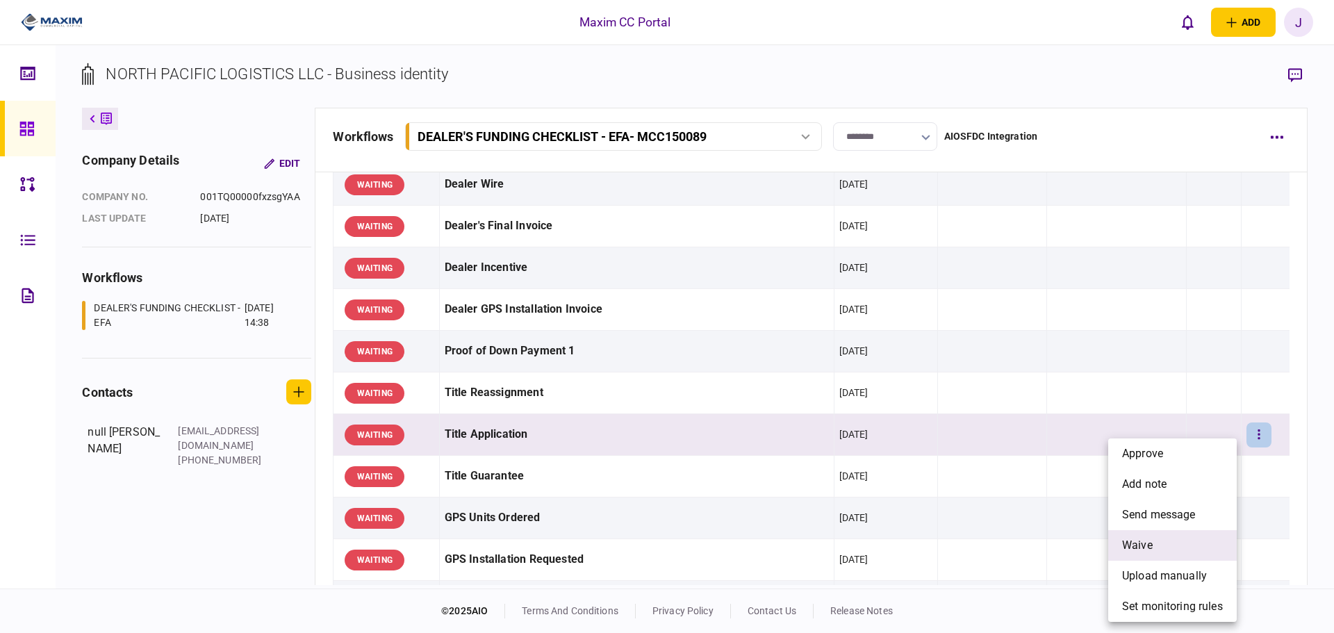
click at [1147, 538] on span "waive" at bounding box center [1137, 545] width 31 height 17
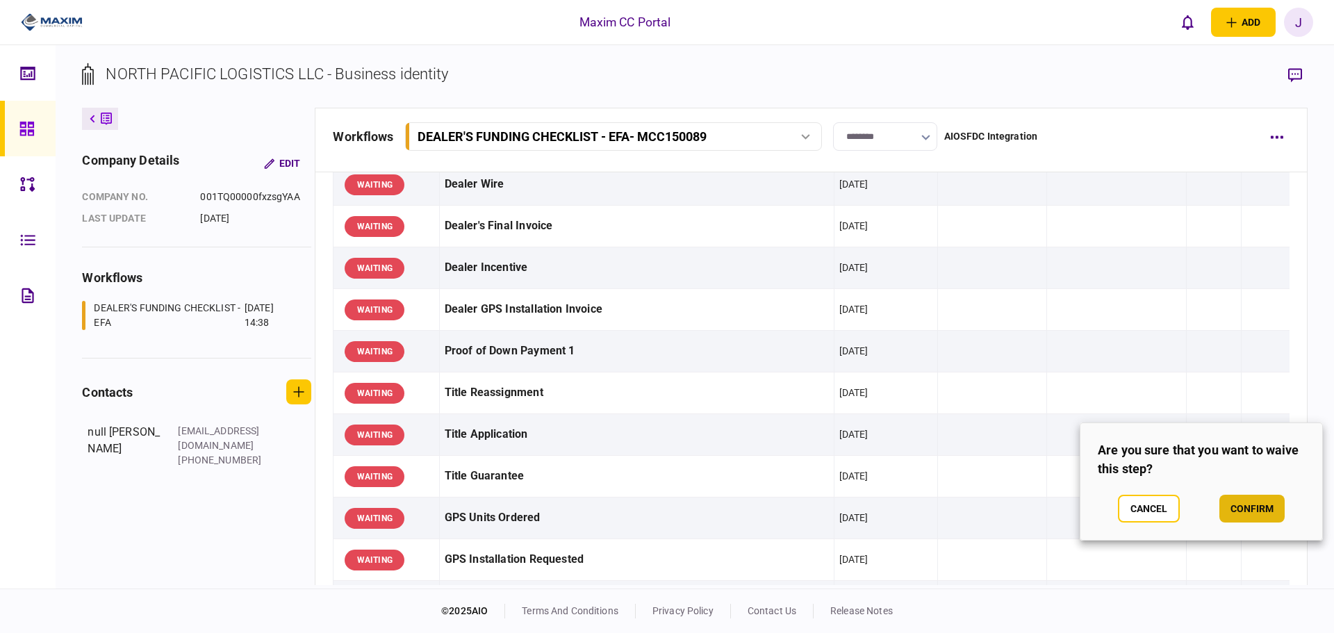
click at [1261, 504] on button "confirm" at bounding box center [1251, 509] width 65 height 28
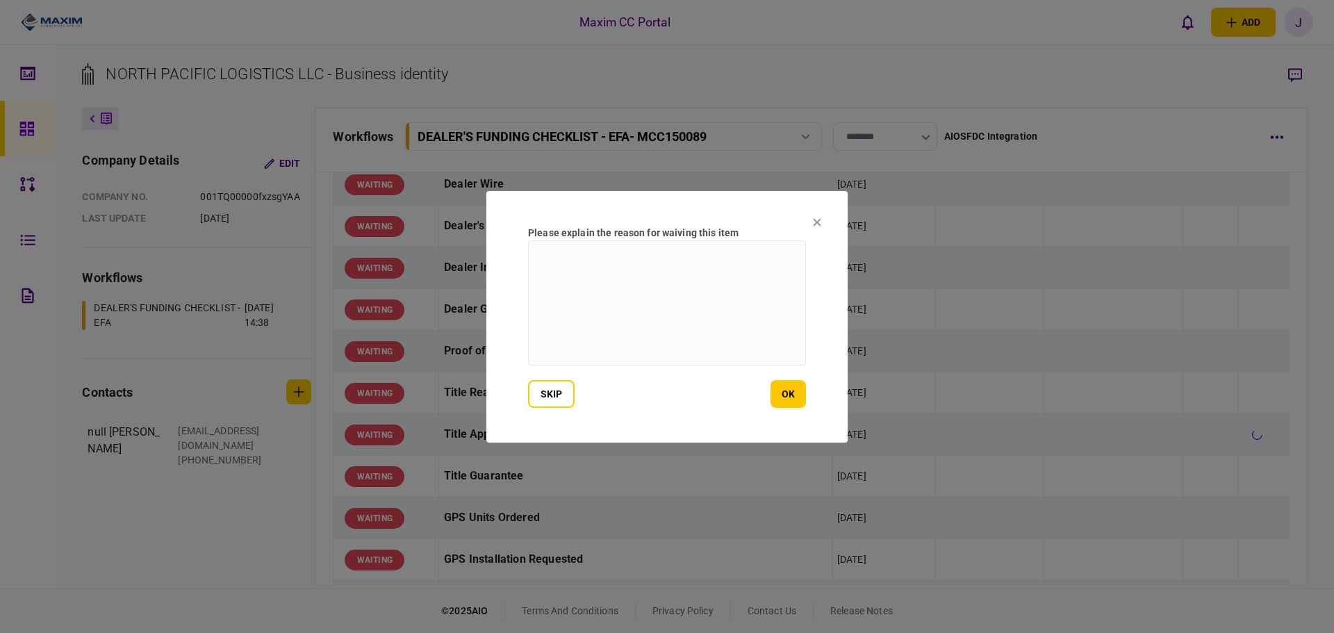
click at [638, 279] on textarea at bounding box center [667, 302] width 278 height 125
type textarea "**********"
click at [790, 412] on section "**********" at bounding box center [666, 316] width 361 height 251
click at [790, 396] on button "ok" at bounding box center [787, 394] width 35 height 28
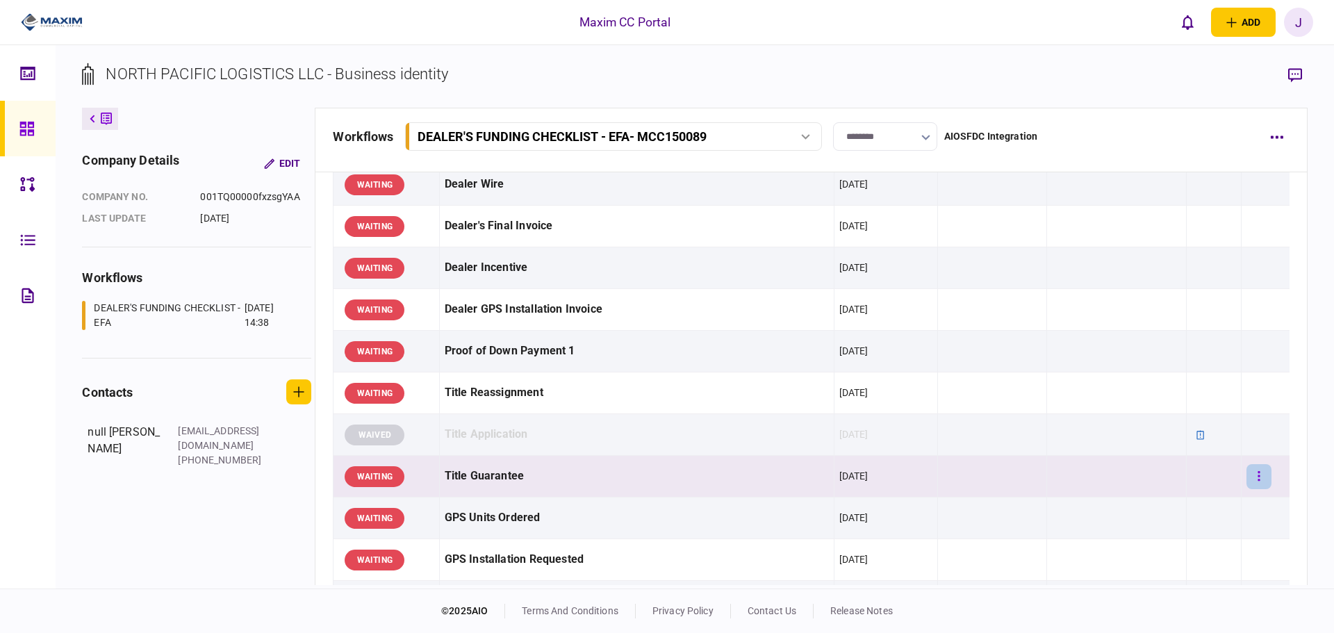
click at [1246, 472] on button "button" at bounding box center [1258, 476] width 25 height 25
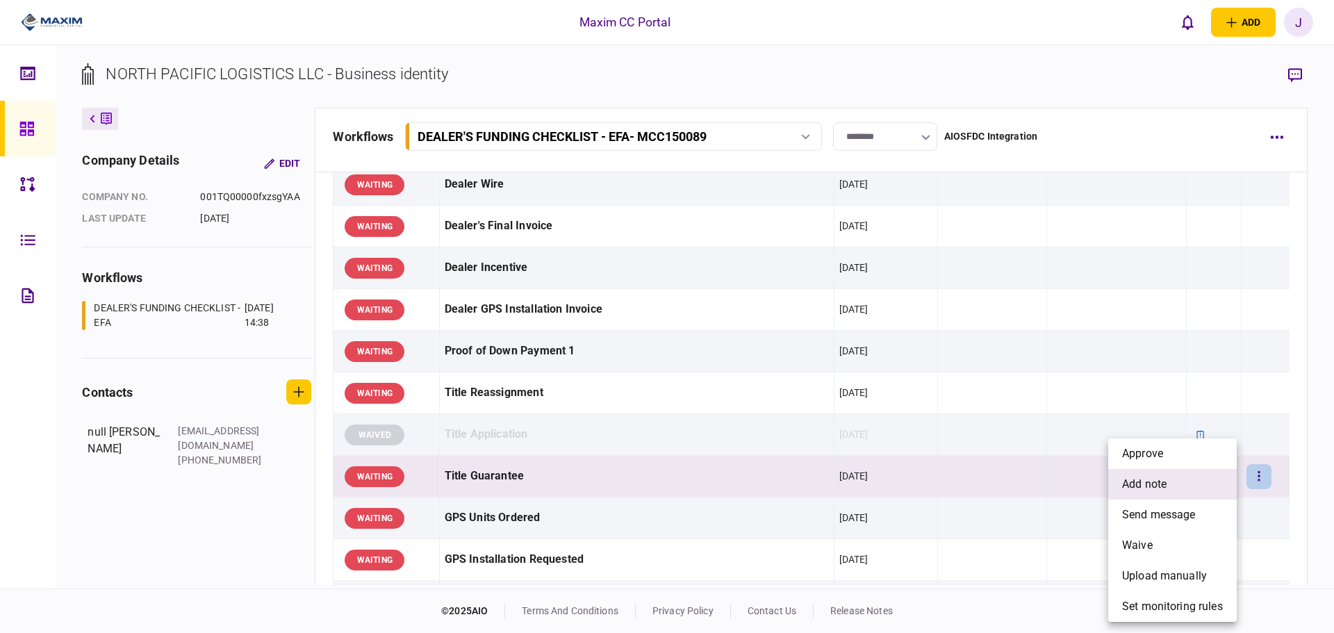
click at [1168, 491] on li "add note" at bounding box center [1172, 484] width 129 height 31
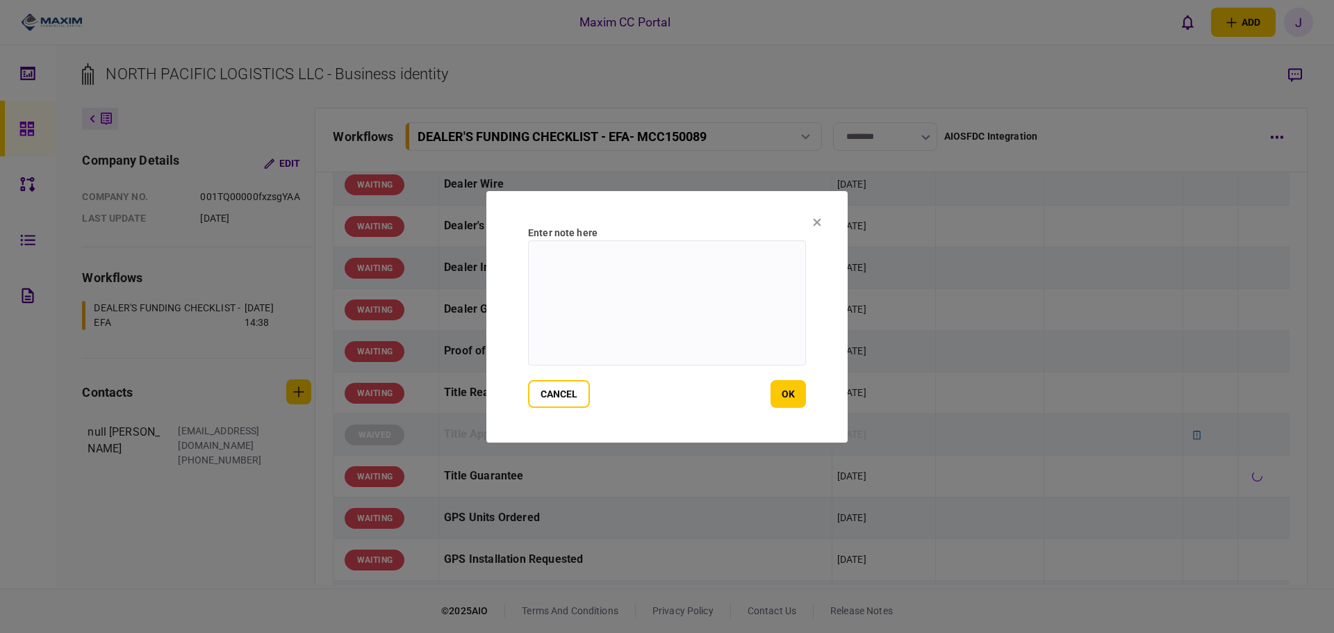
click at [688, 312] on textarea at bounding box center [667, 302] width 278 height 125
type textarea "**********"
click at [785, 383] on button "ok" at bounding box center [787, 394] width 35 height 28
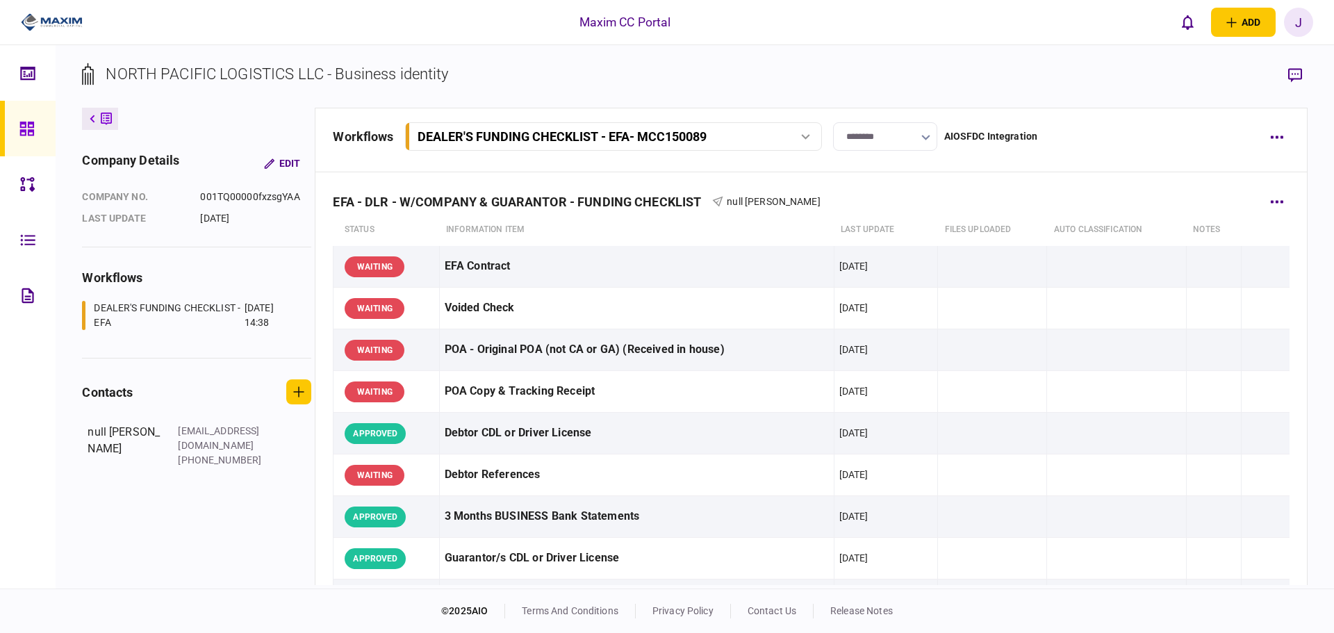
scroll to position [0, 0]
click at [10, 110] on link at bounding box center [28, 129] width 56 height 56
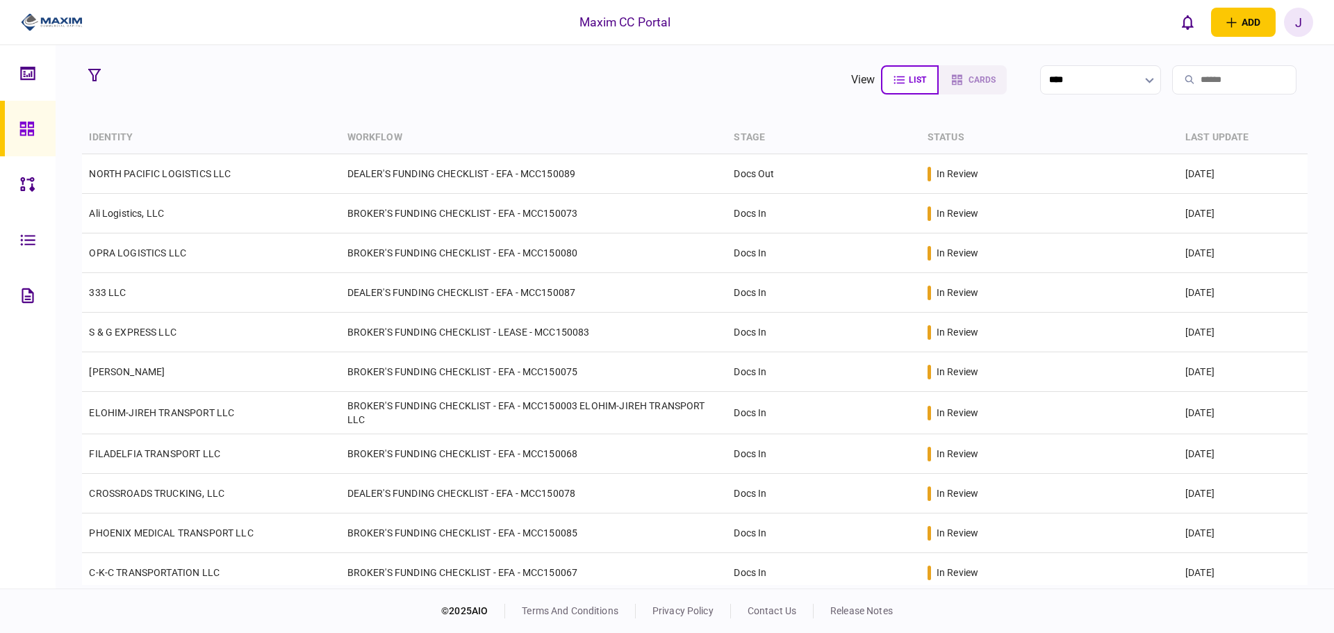
click at [732, 141] on th "stage" at bounding box center [823, 138] width 193 height 33
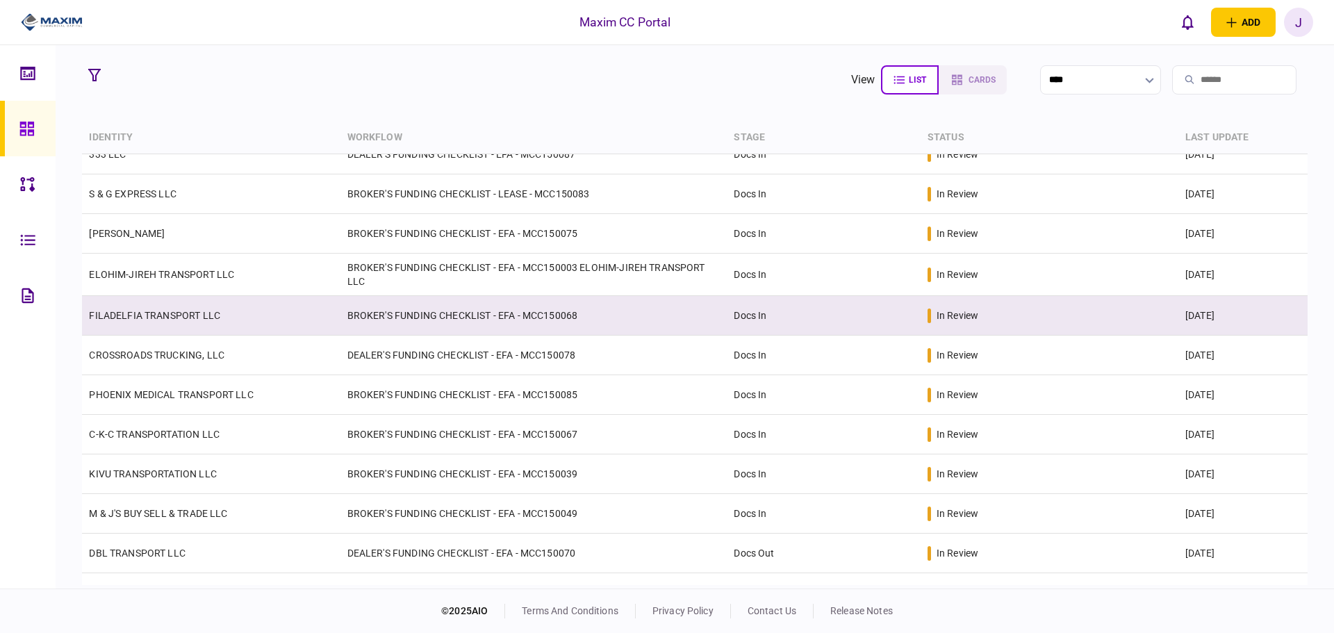
scroll to position [139, 0]
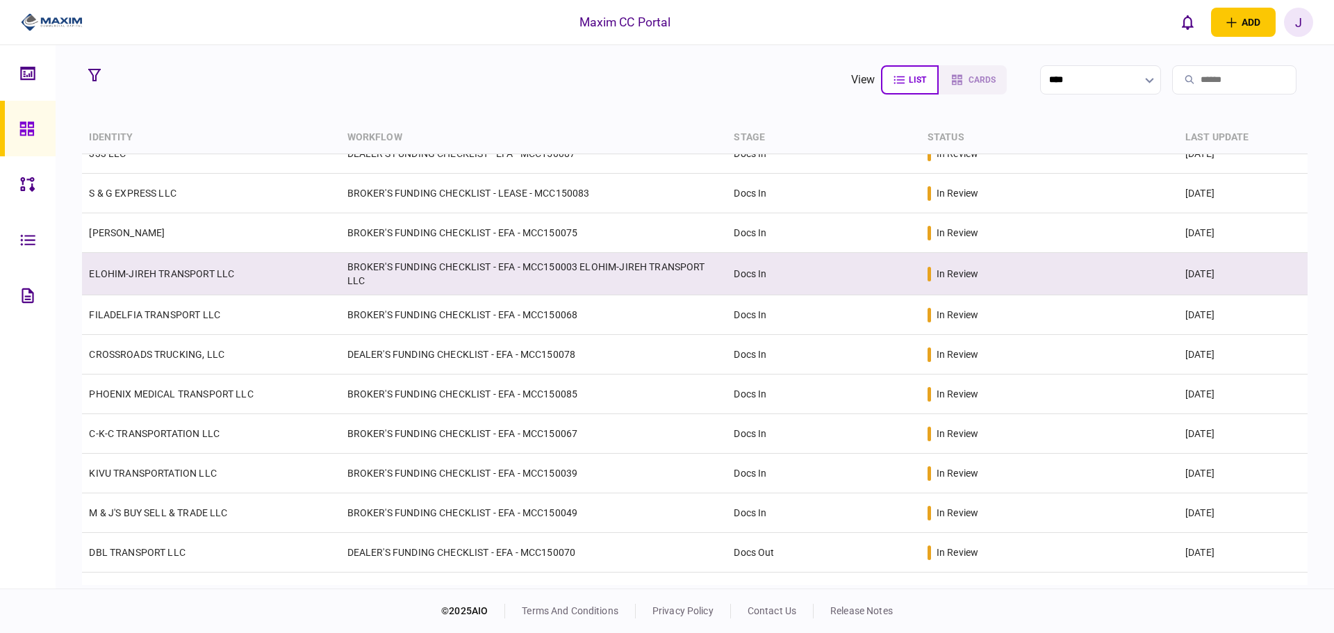
click at [185, 274] on link "ELOHIM-JIREH TRANSPORT LLC" at bounding box center [161, 273] width 145 height 11
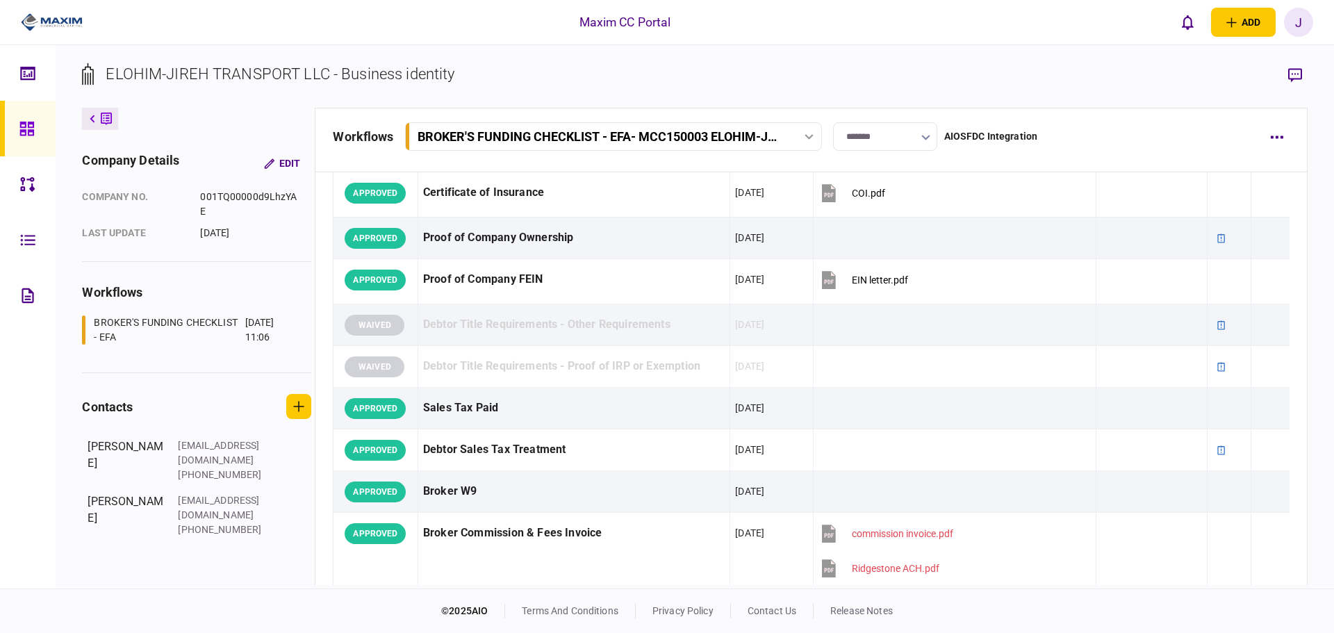
scroll to position [556, 0]
click at [759, 79] on section "ELOHIM-JIREH TRANSPORT LLC - Business identity" at bounding box center [694, 85] width 1225 height 45
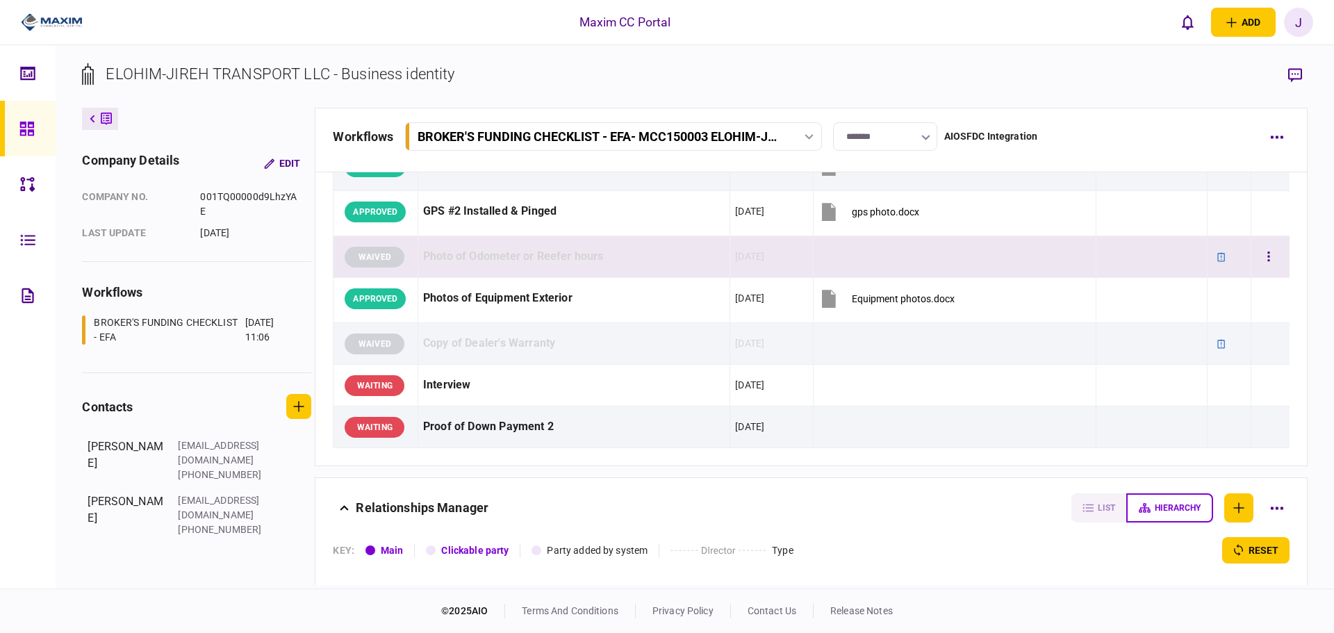
scroll to position [1876, 0]
